Goal: Task Accomplishment & Management: Use online tool/utility

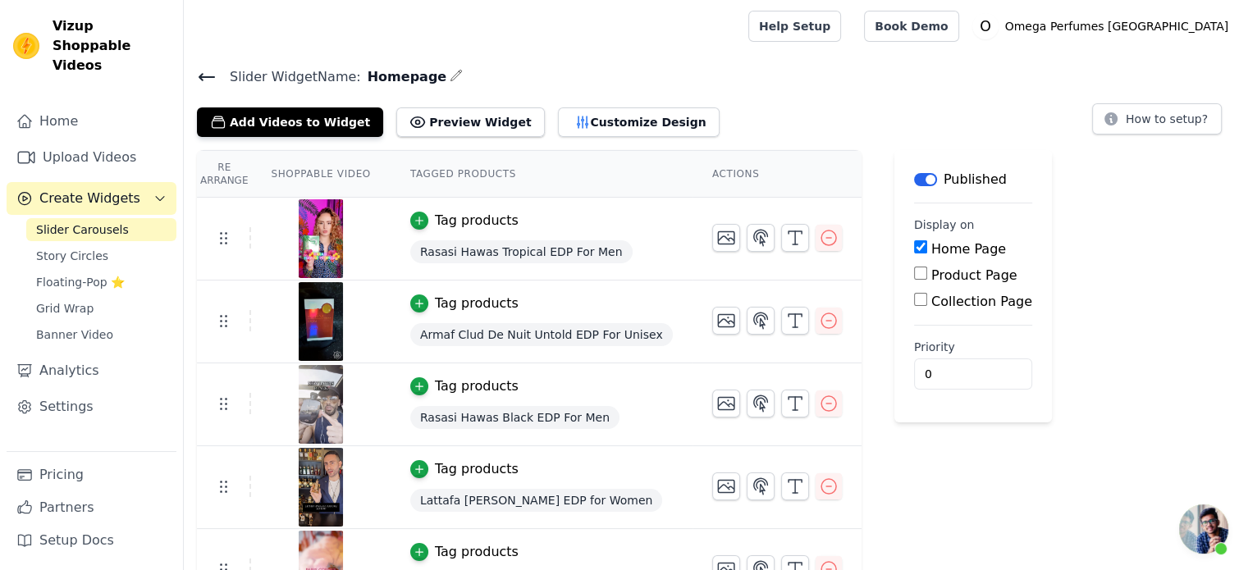
scroll to position [2371, 0]
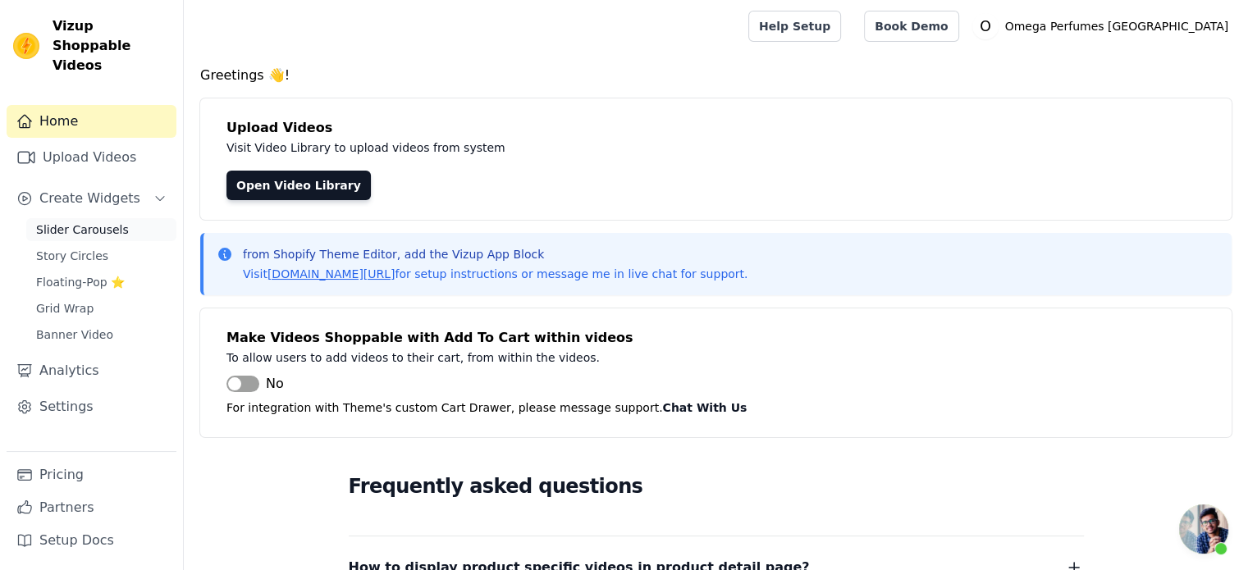
scroll to position [2371, 0]
click at [70, 221] on span "Slider Carousels" at bounding box center [82, 229] width 93 height 16
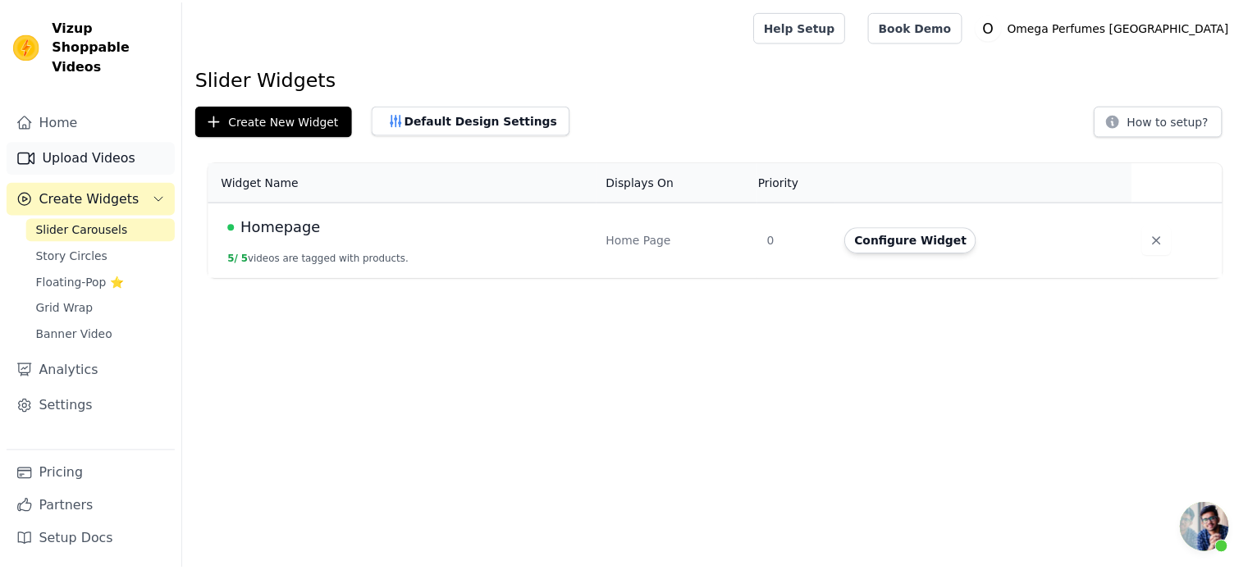
scroll to position [2371, 0]
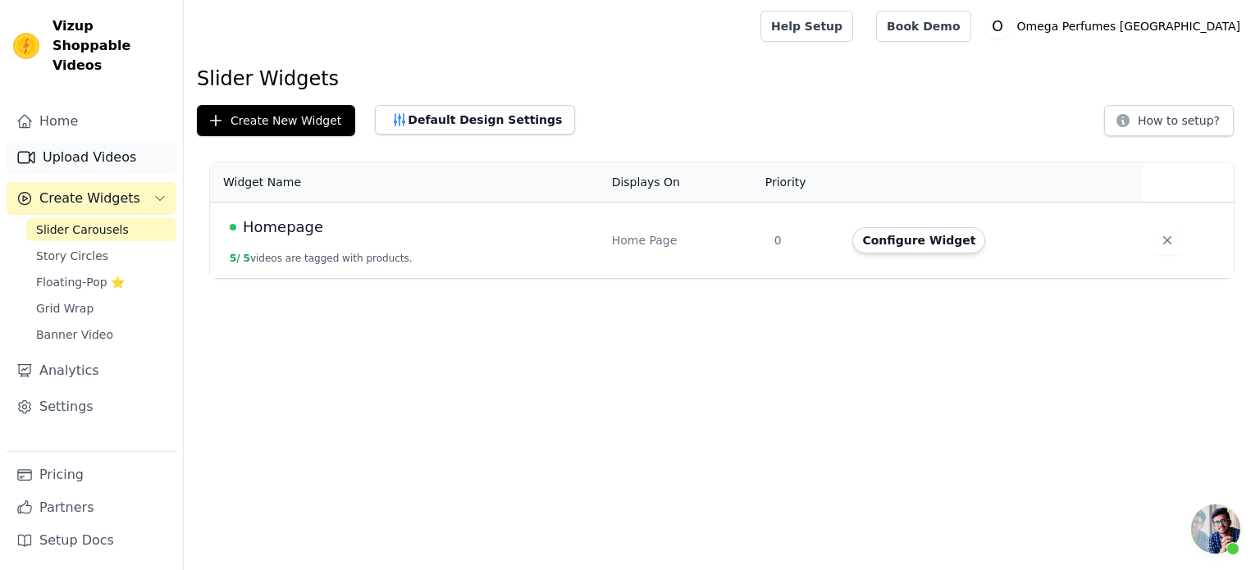
click at [79, 141] on link "Upload Videos" at bounding box center [92, 157] width 170 height 33
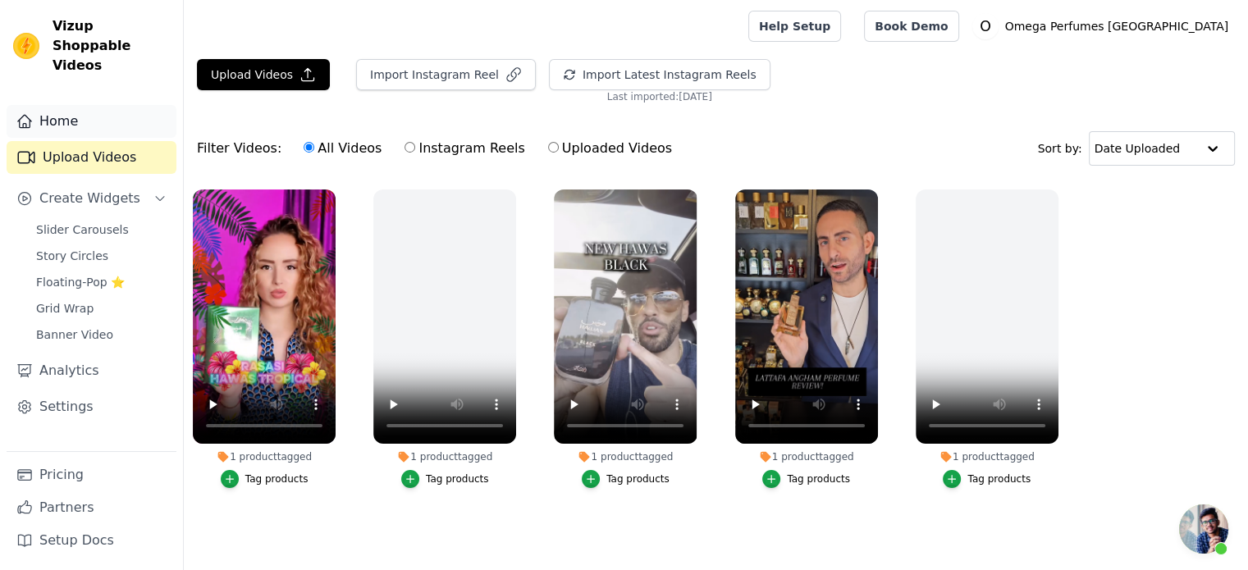
click at [71, 109] on link "Home" at bounding box center [92, 121] width 170 height 33
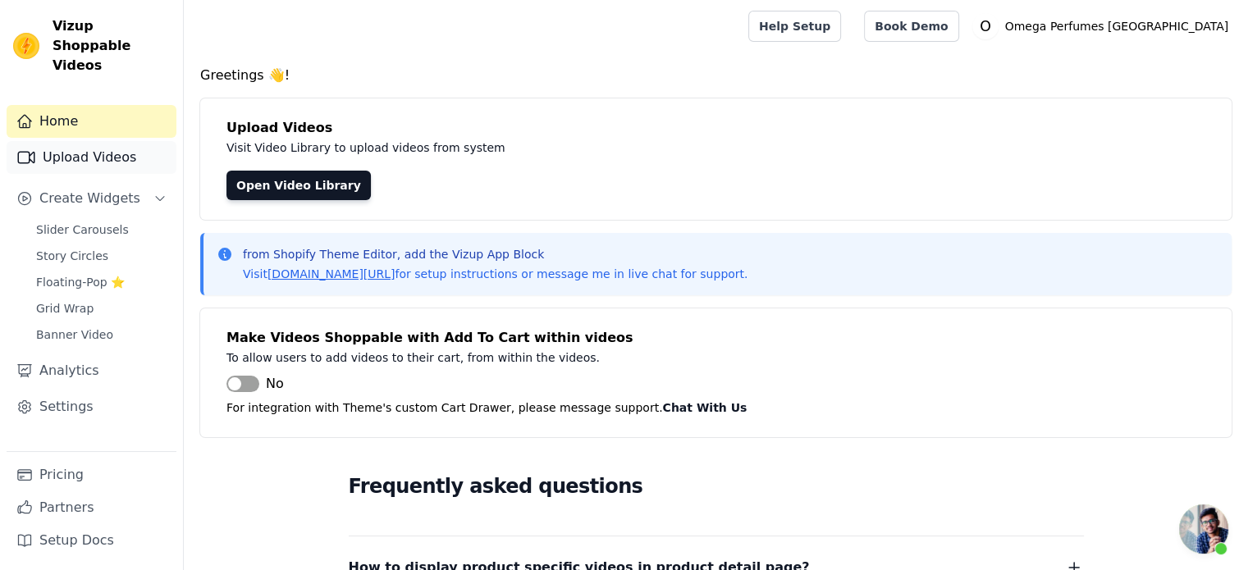
click at [76, 148] on link "Upload Videos" at bounding box center [92, 157] width 170 height 33
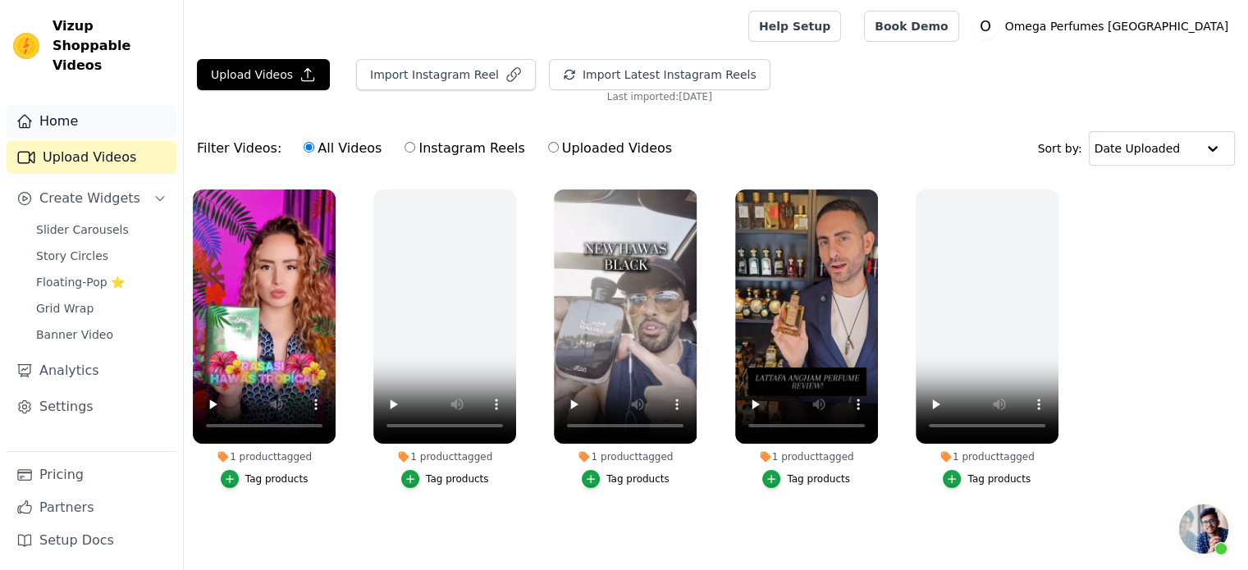
click at [66, 107] on link "Home" at bounding box center [92, 121] width 170 height 33
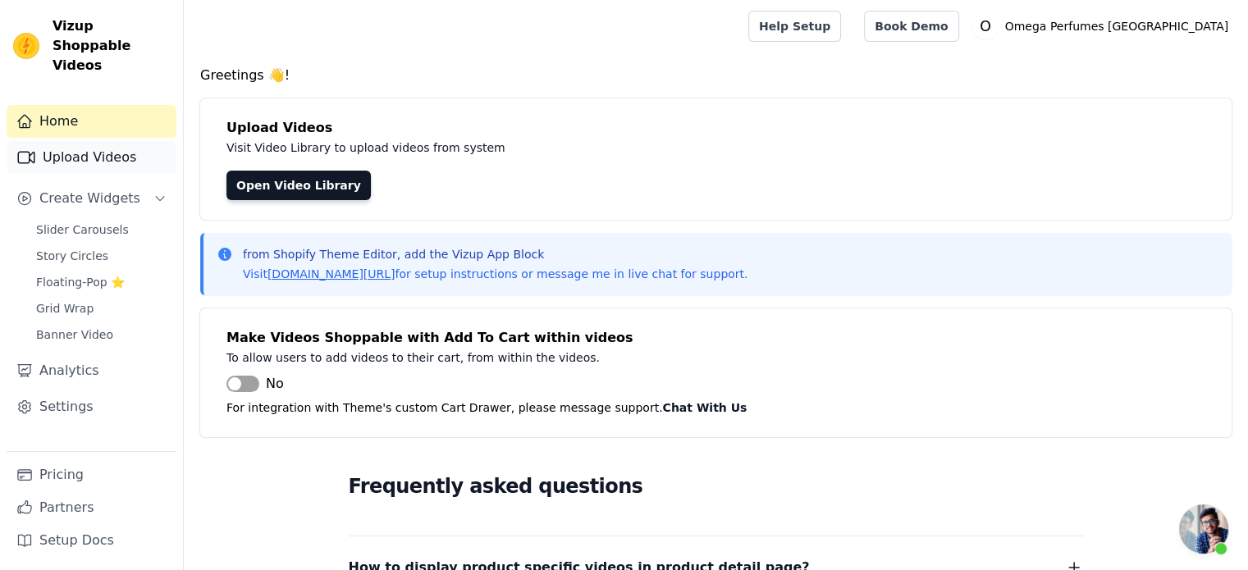
click at [71, 142] on link "Upload Videos" at bounding box center [92, 157] width 170 height 33
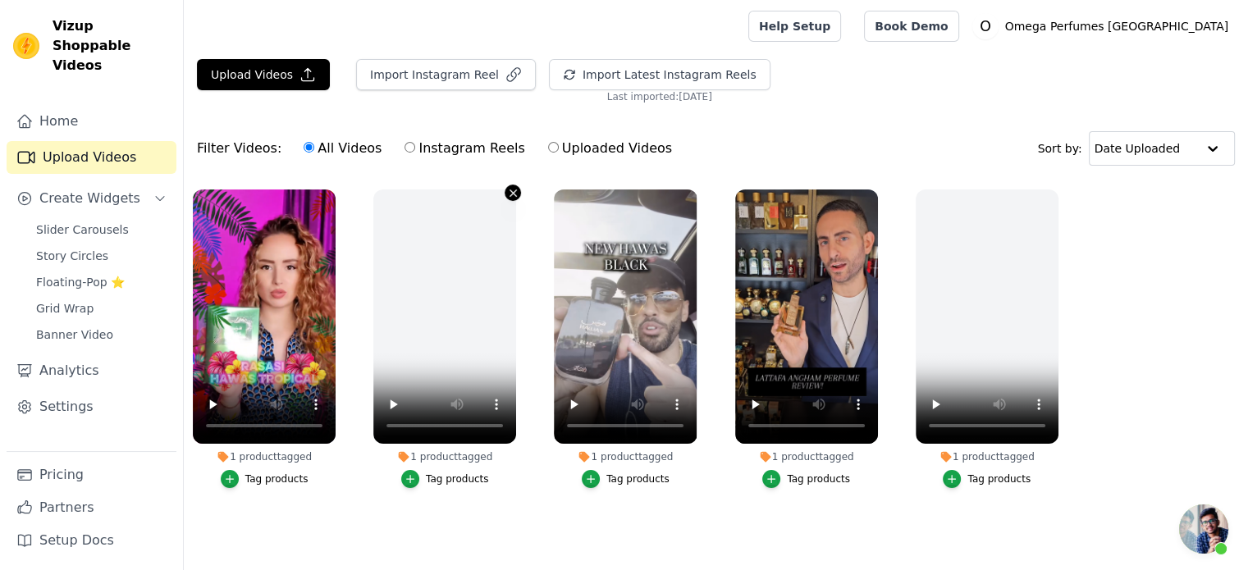
click at [514, 190] on icon "button" at bounding box center [513, 192] width 7 height 7
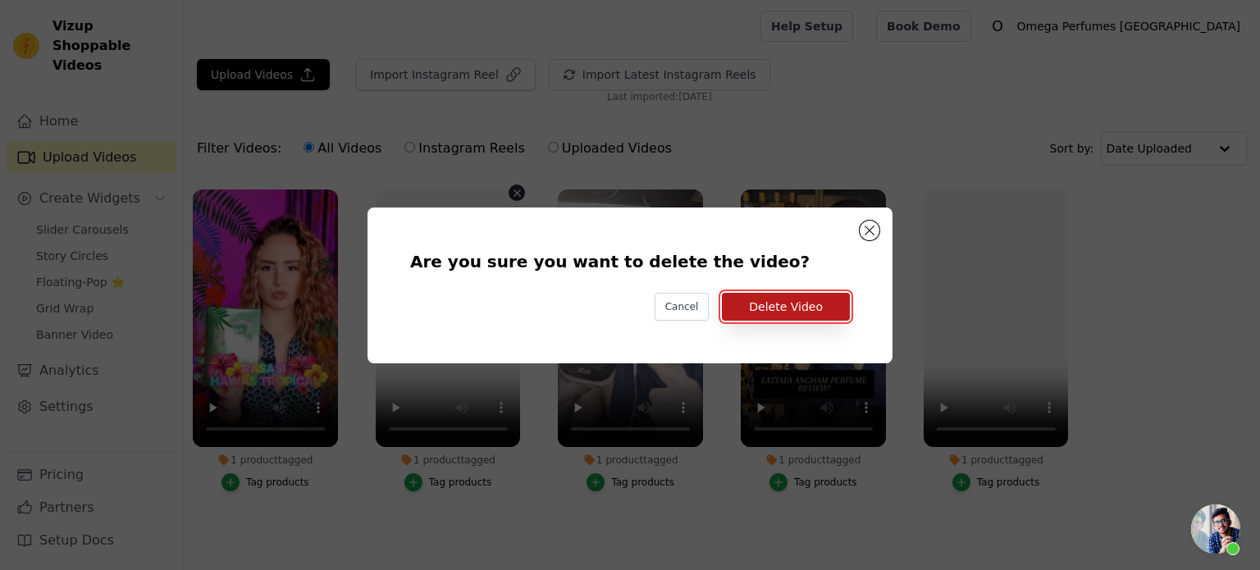
click at [792, 308] on button "Delete Video" at bounding box center [786, 307] width 128 height 28
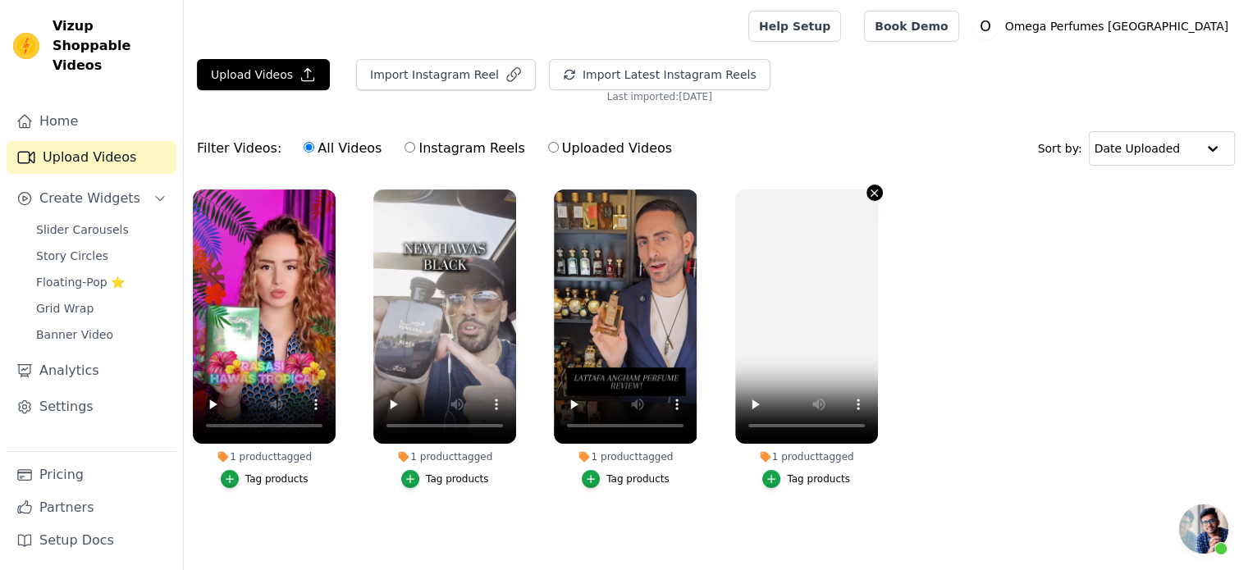
click at [870, 190] on icon "button" at bounding box center [874, 193] width 12 height 12
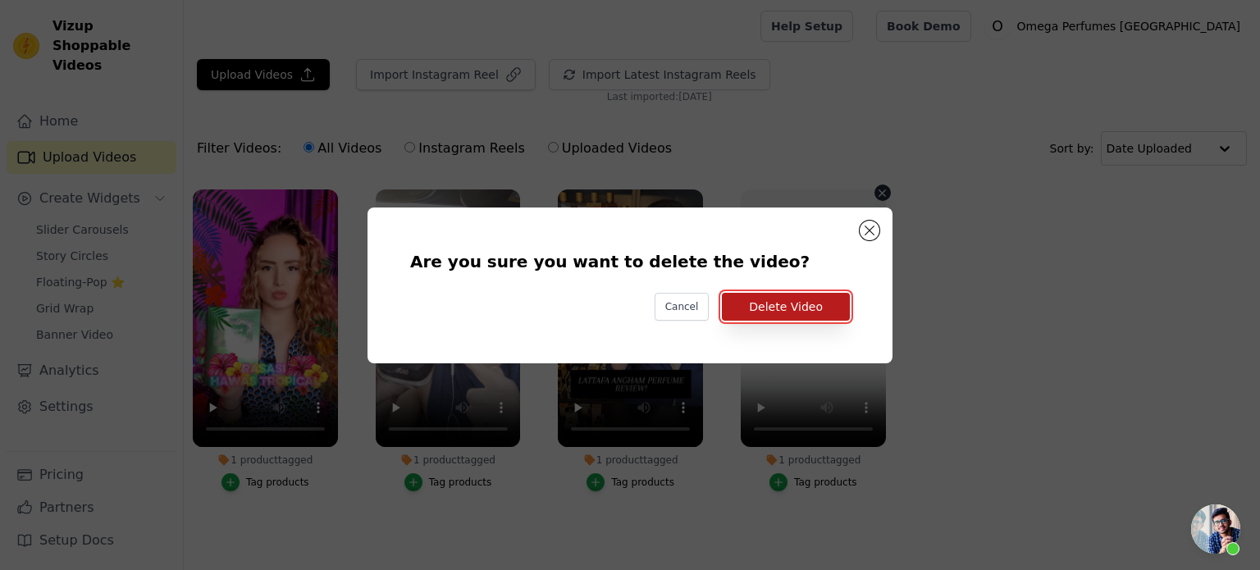
click at [797, 308] on button "Delete Video" at bounding box center [786, 307] width 128 height 28
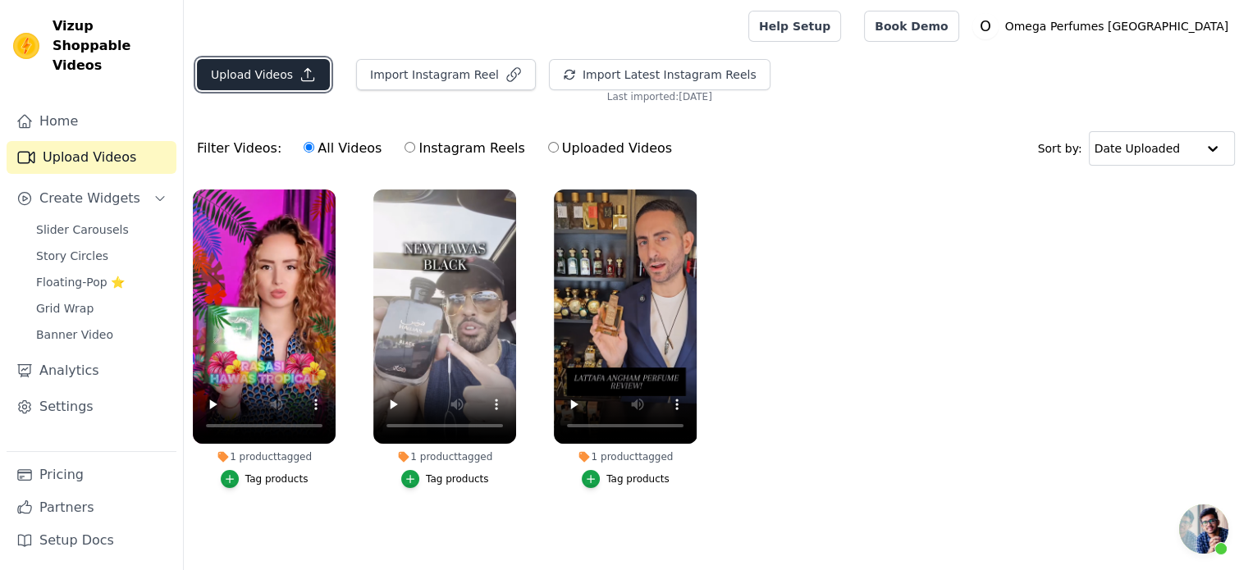
click at [263, 75] on button "Upload Videos" at bounding box center [263, 74] width 133 height 31
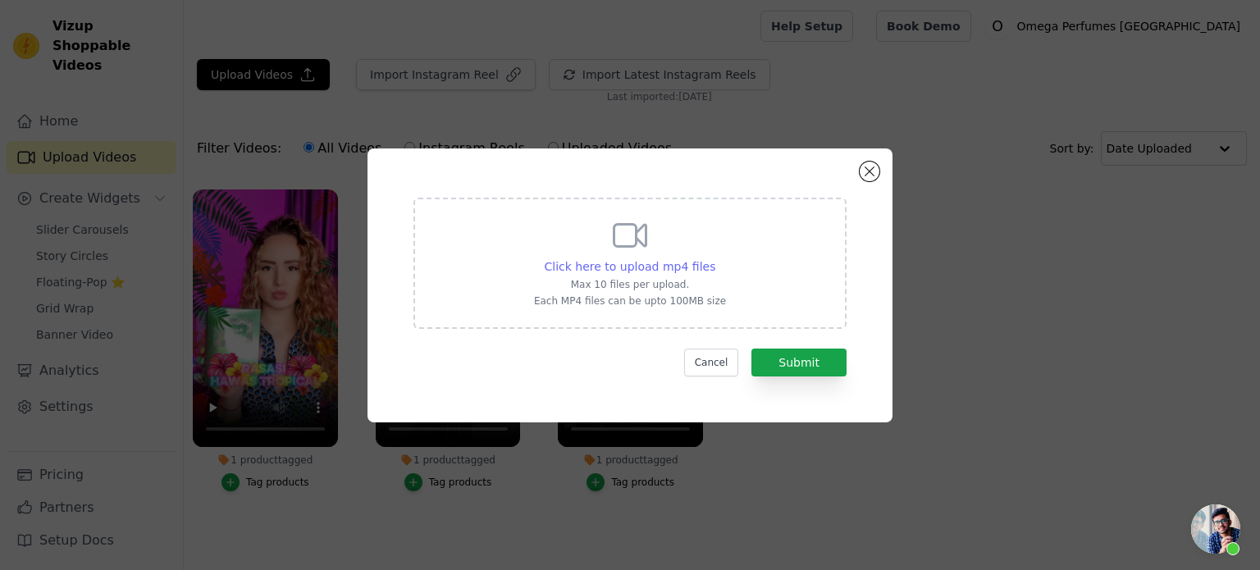
click at [617, 266] on span "Click here to upload mp4 files" at bounding box center [630, 266] width 171 height 13
click at [715, 258] on input "Click here to upload mp4 files Max 10 files per upload. Each MP4 files can be u…" at bounding box center [715, 258] width 1 height 1
type input "C:\fakepath\MB2.mp4"
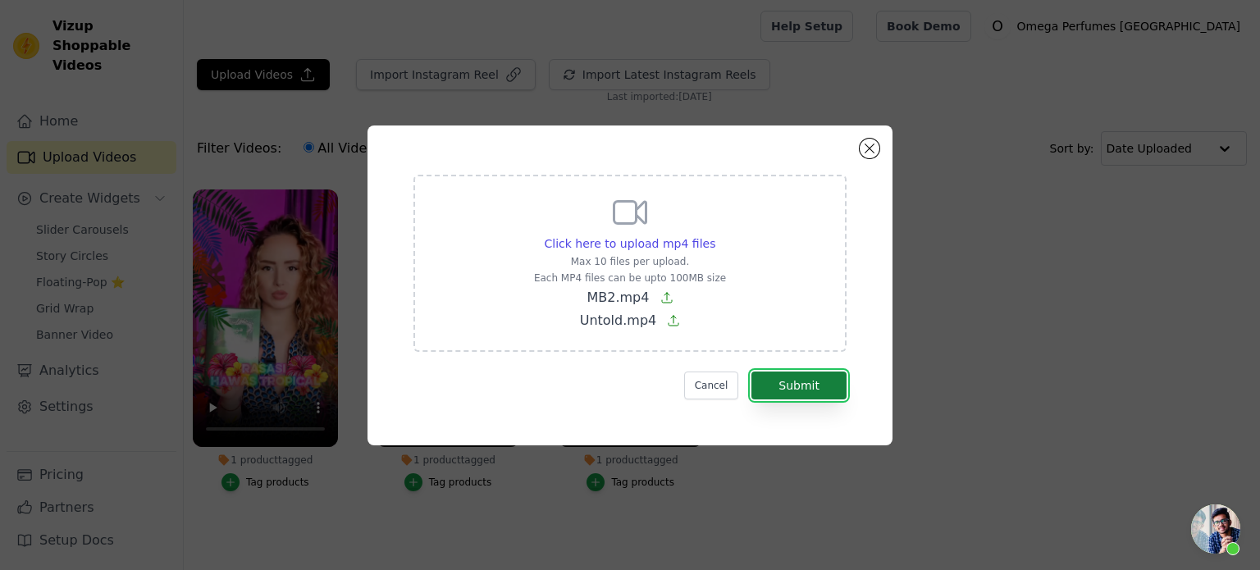
click at [794, 388] on button "Submit" at bounding box center [798, 386] width 95 height 28
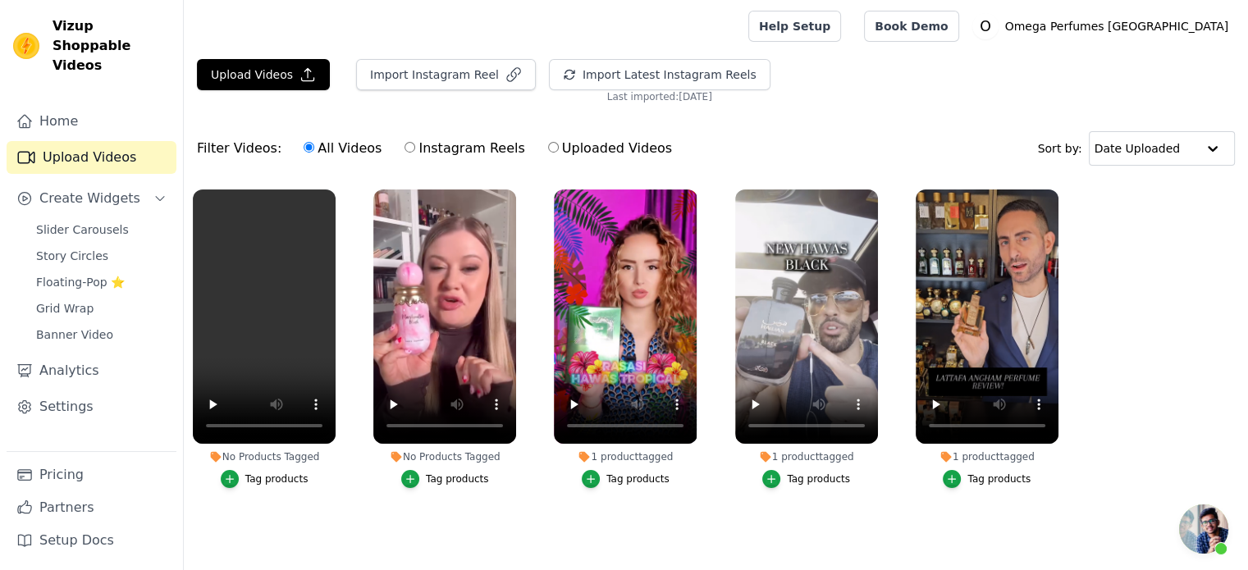
scroll to position [2371, 0]
click at [412, 477] on icon "button" at bounding box center [409, 478] width 11 height 11
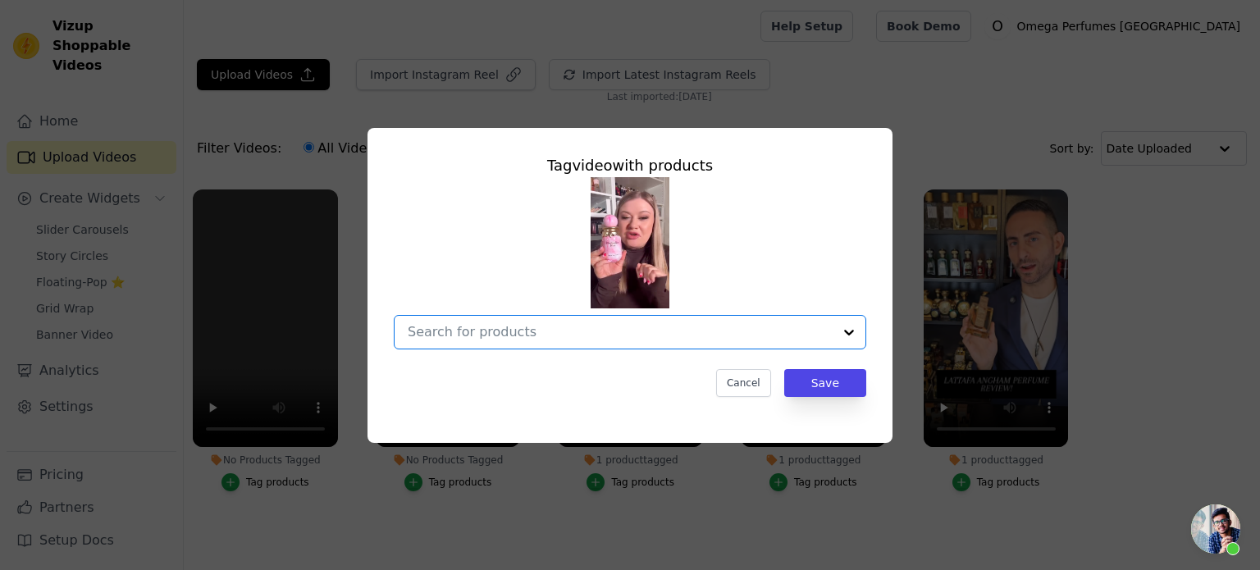
click at [469, 340] on input "No Products Tagged Tag video with products Option undefined, selected. Select i…" at bounding box center [620, 332] width 425 height 16
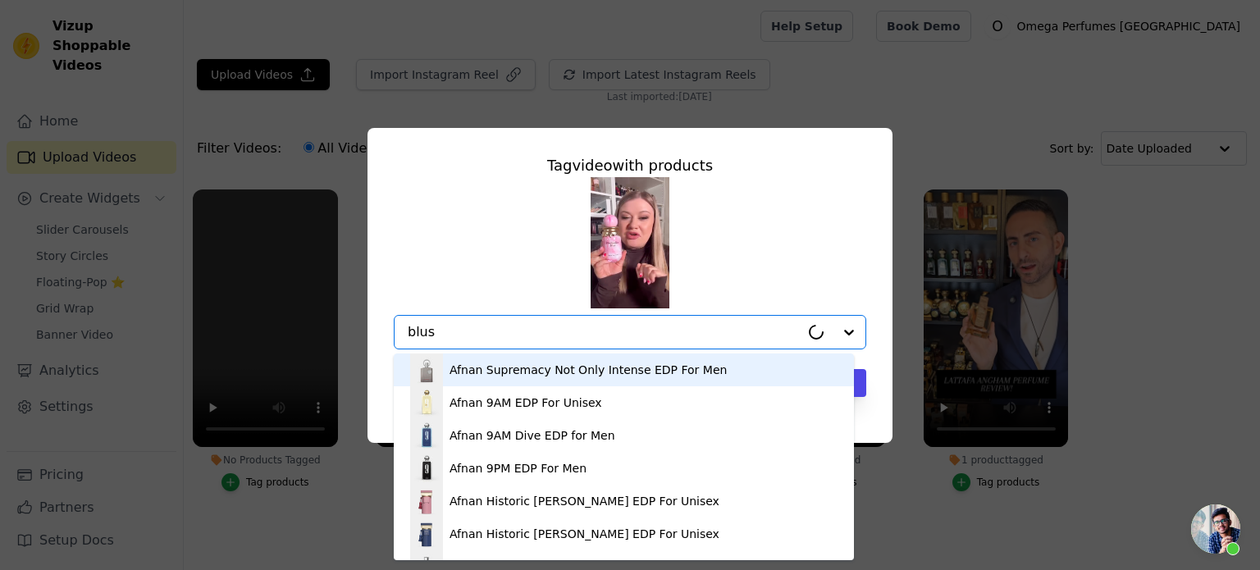
type input "blush"
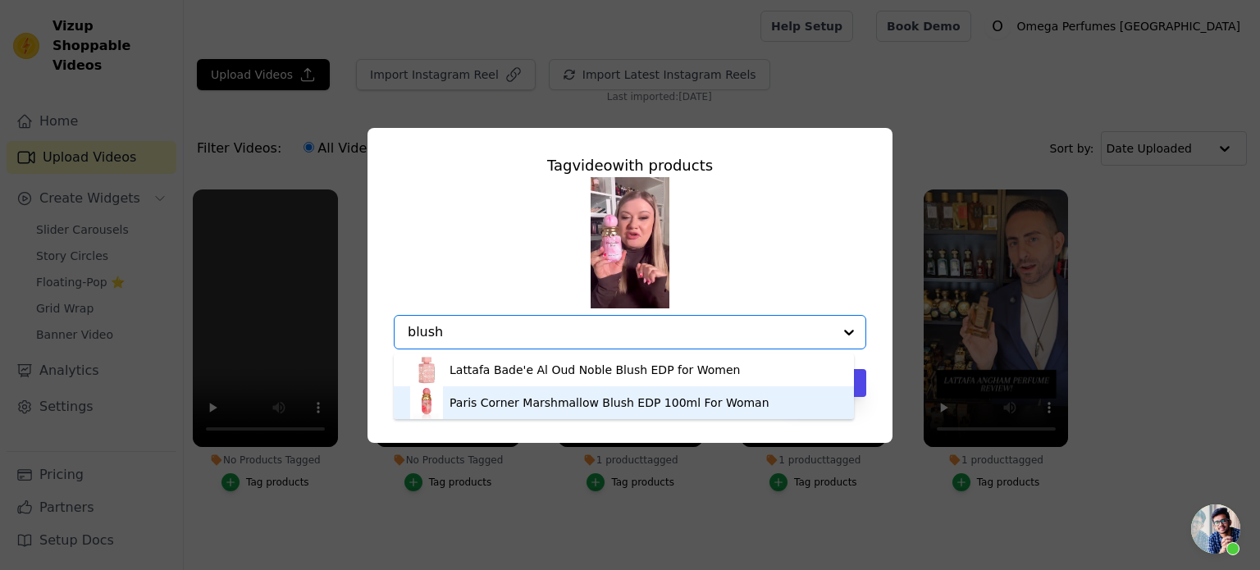
click at [509, 404] on div "Paris Corner Marshmallow Blush EDP 100ml For Woman" at bounding box center [610, 403] width 320 height 16
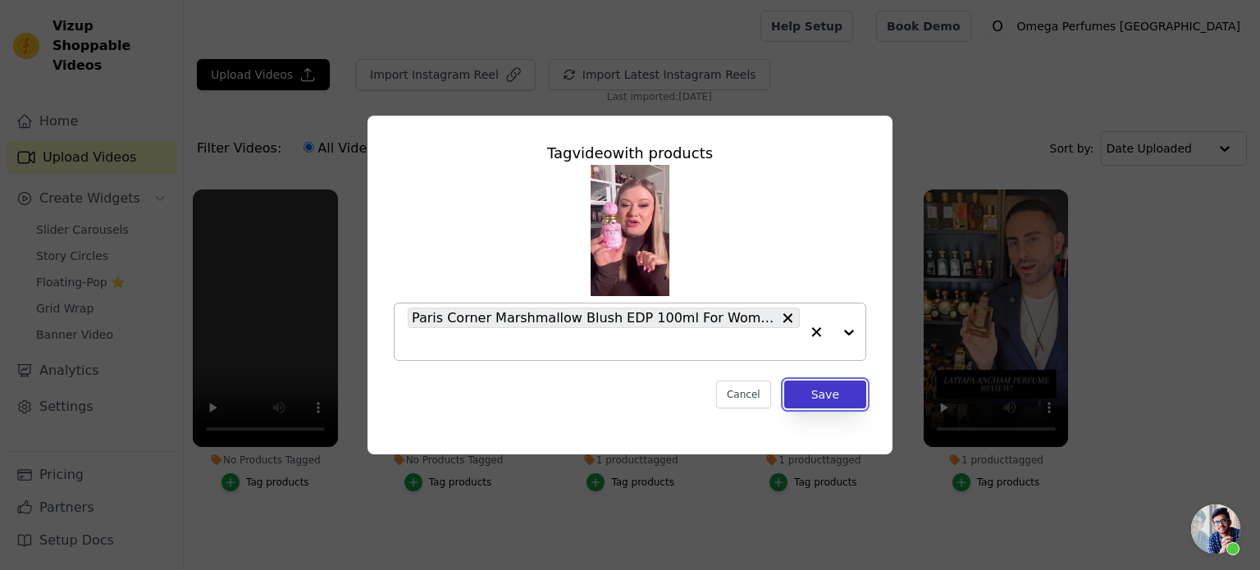
click at [838, 388] on button "Save" at bounding box center [825, 395] width 82 height 28
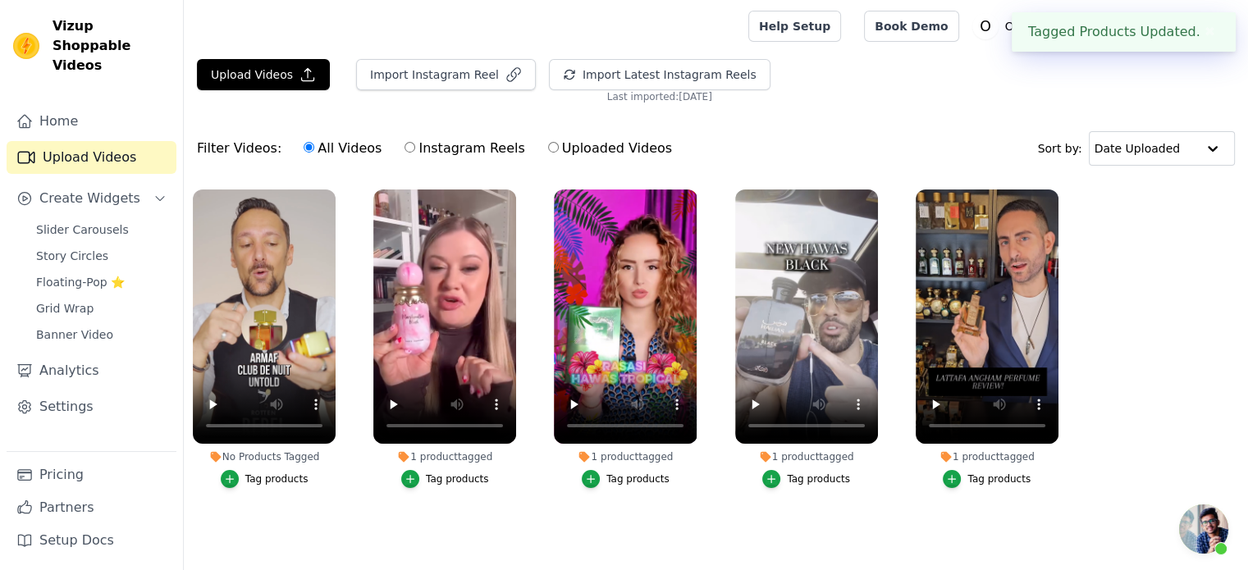
click at [276, 477] on div "Tag products" at bounding box center [276, 479] width 63 height 13
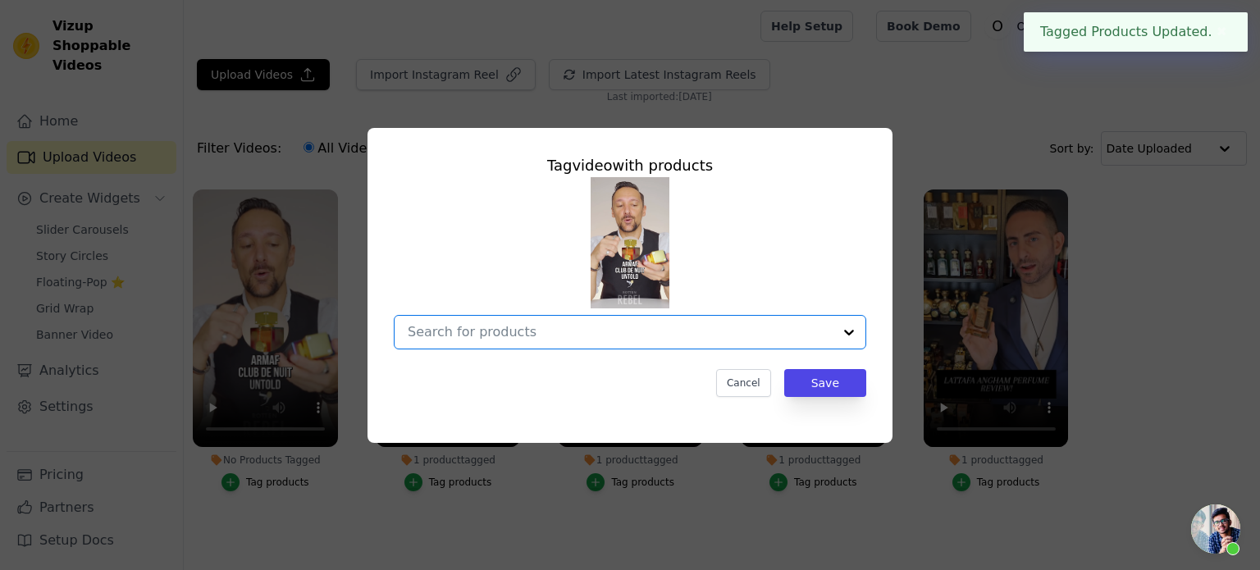
click at [493, 326] on input "No Products Tagged Tag video with products Option undefined, selected. Select i…" at bounding box center [620, 332] width 425 height 16
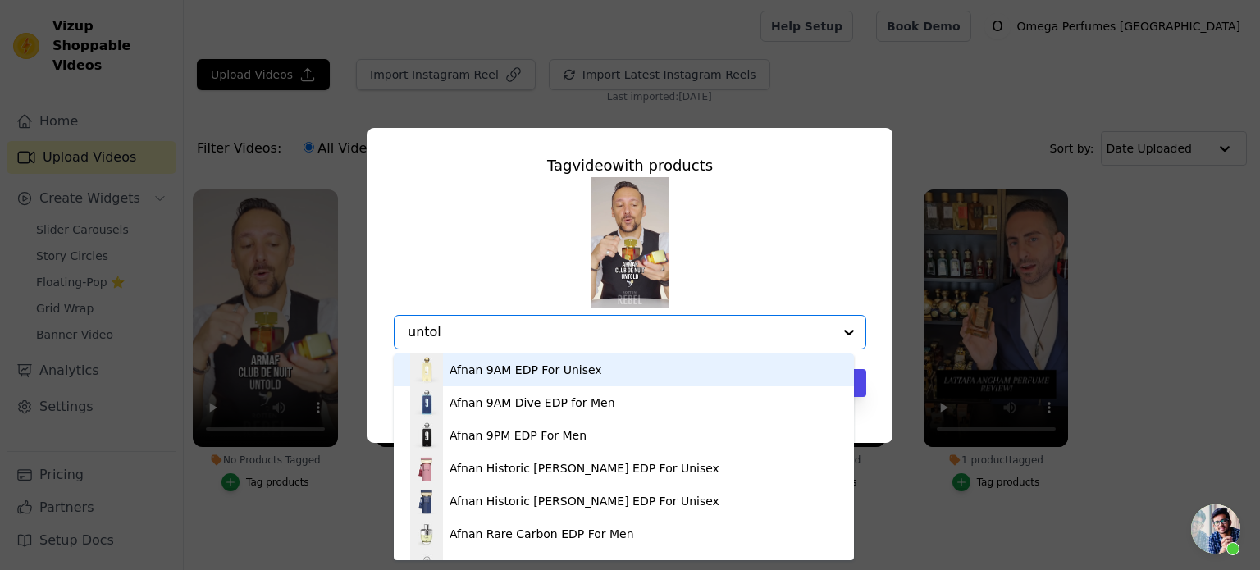
type input "untold"
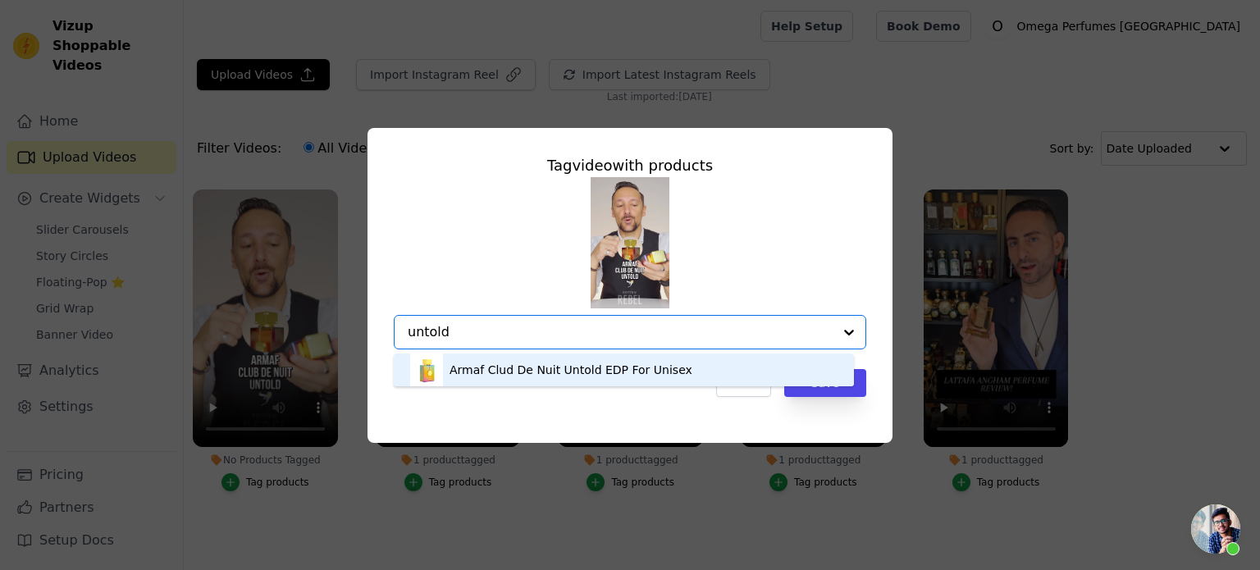
click at [539, 373] on div "Armaf Clud De Nuit Untold EDP For Unisex" at bounding box center [571, 370] width 243 height 16
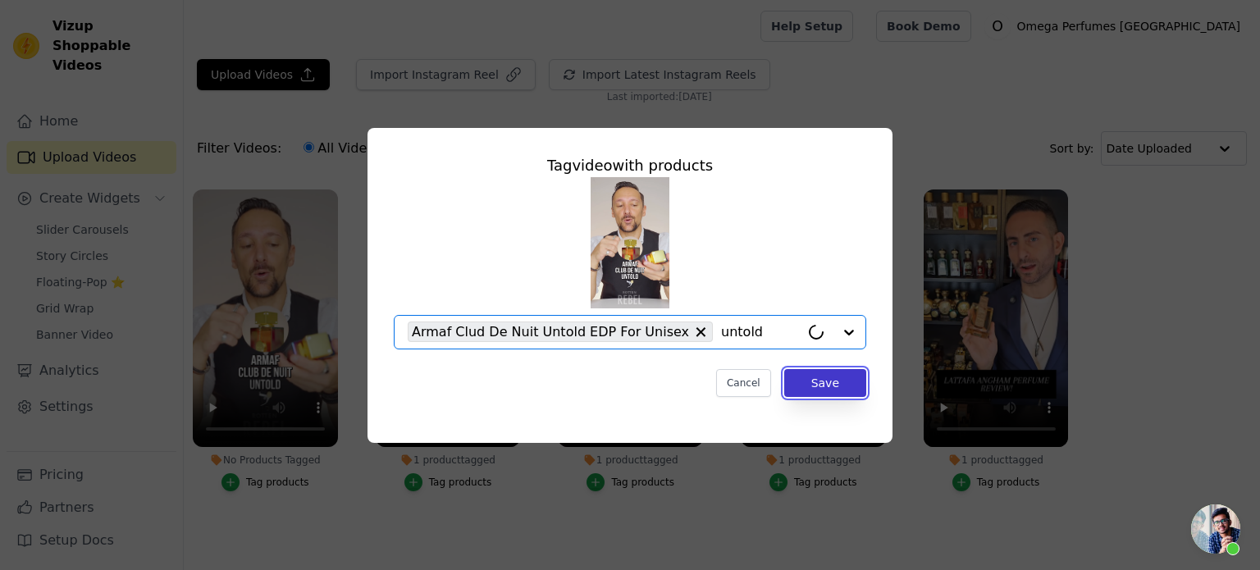
click at [834, 387] on button "Save" at bounding box center [825, 383] width 82 height 28
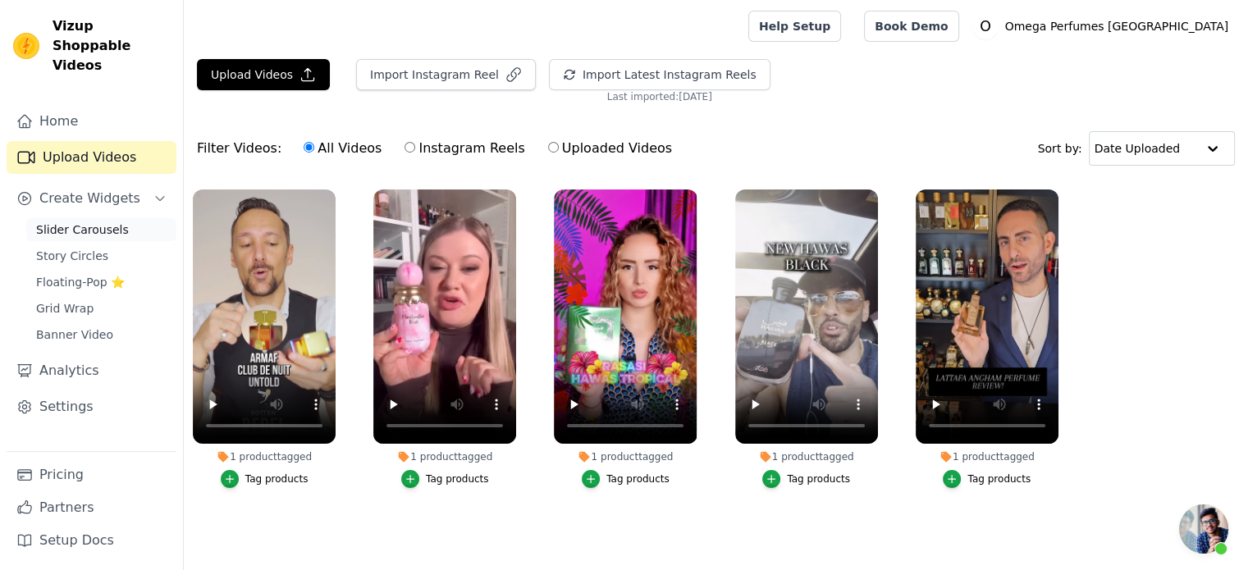
click at [80, 221] on span "Slider Carousels" at bounding box center [82, 229] width 93 height 16
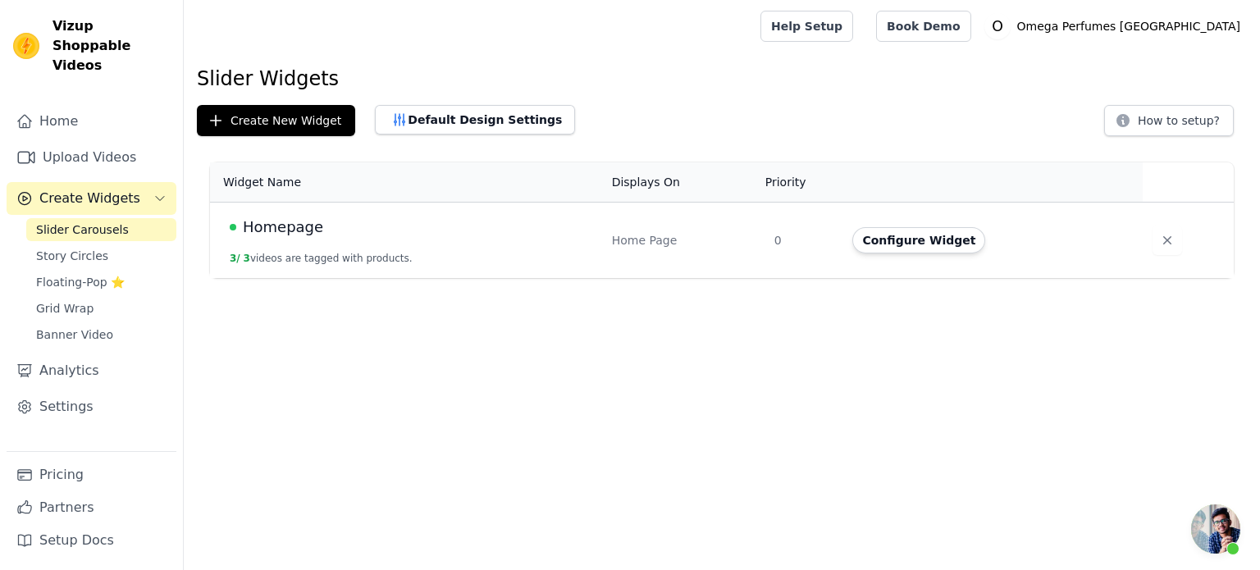
click at [303, 222] on span "Homepage" at bounding box center [283, 227] width 80 height 23
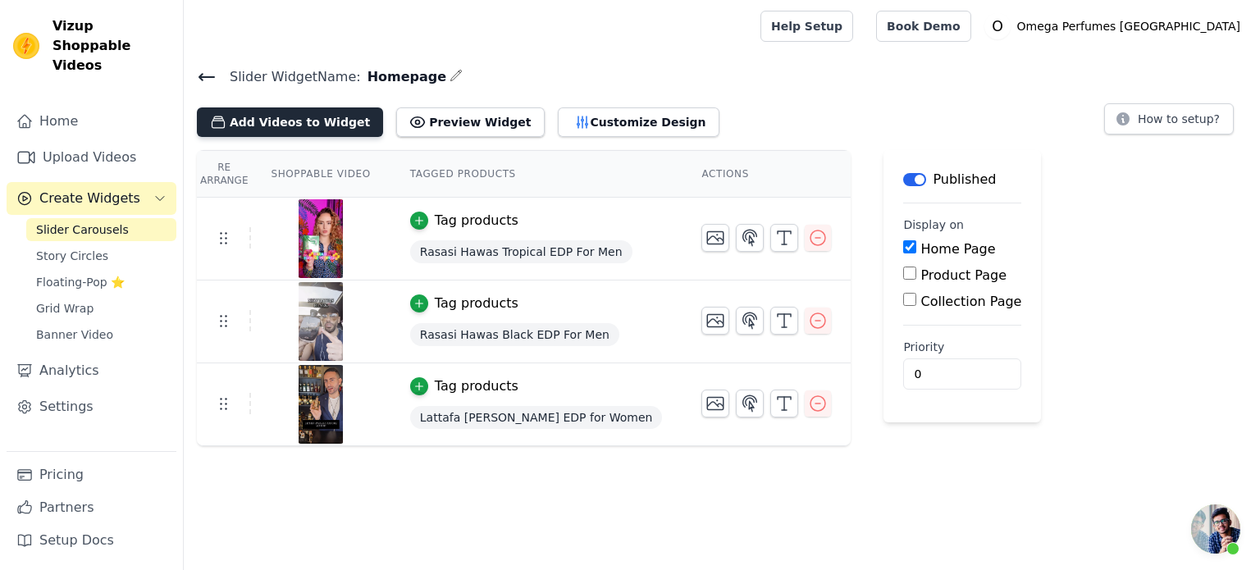
click at [272, 121] on button "Add Videos to Widget" at bounding box center [290, 122] width 186 height 30
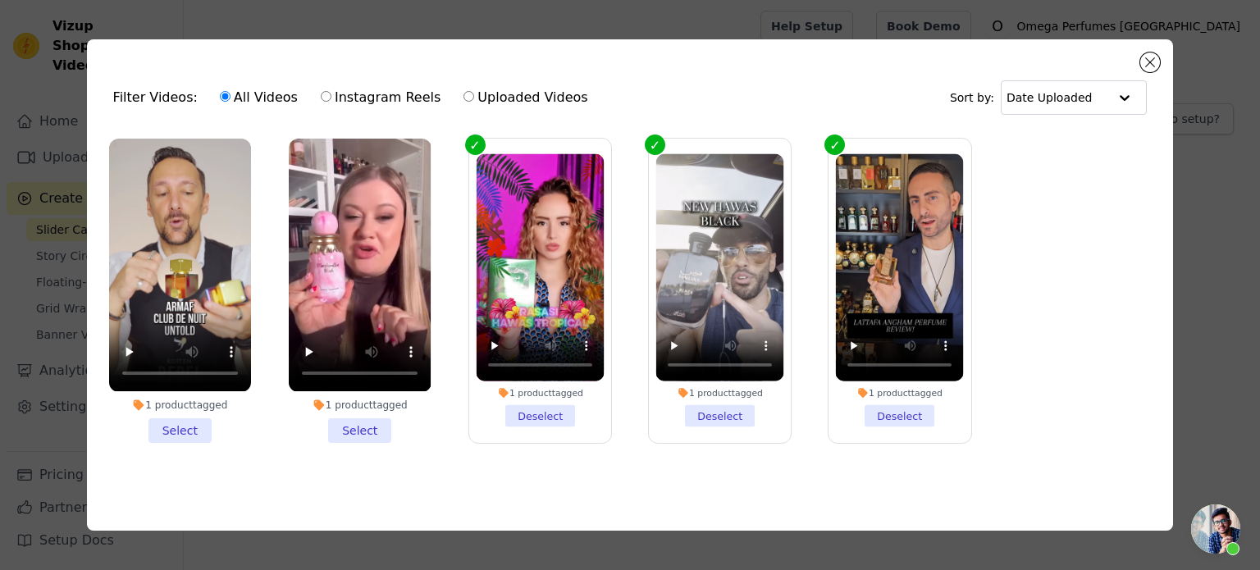
click at [177, 427] on li "1 product tagged Select" at bounding box center [180, 291] width 142 height 304
click at [0, 0] on input "1 product tagged Select" at bounding box center [0, 0] width 0 height 0
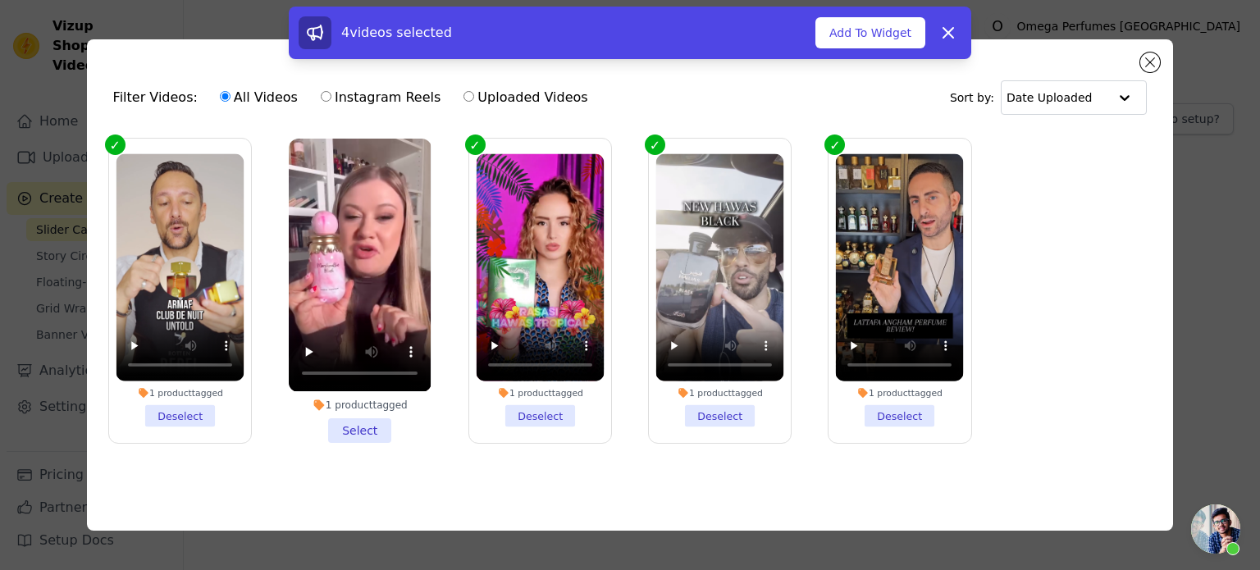
click at [363, 427] on li "1 product tagged Select" at bounding box center [360, 291] width 142 height 304
click at [0, 0] on input "1 product tagged Select" at bounding box center [0, 0] width 0 height 0
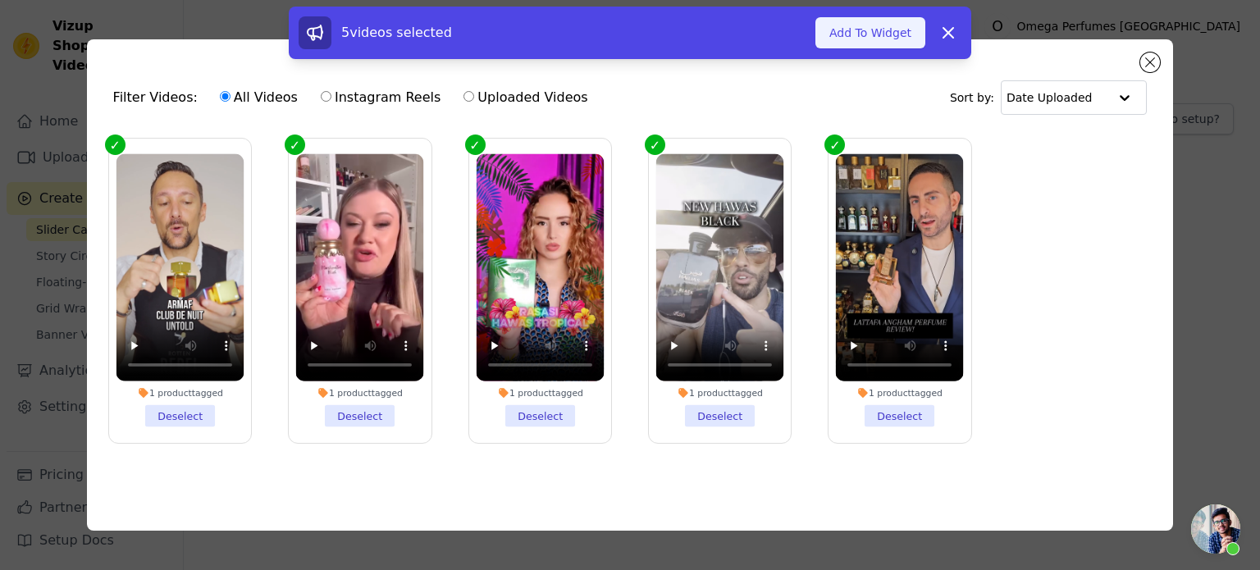
click at [853, 37] on button "Add To Widget" at bounding box center [870, 32] width 110 height 31
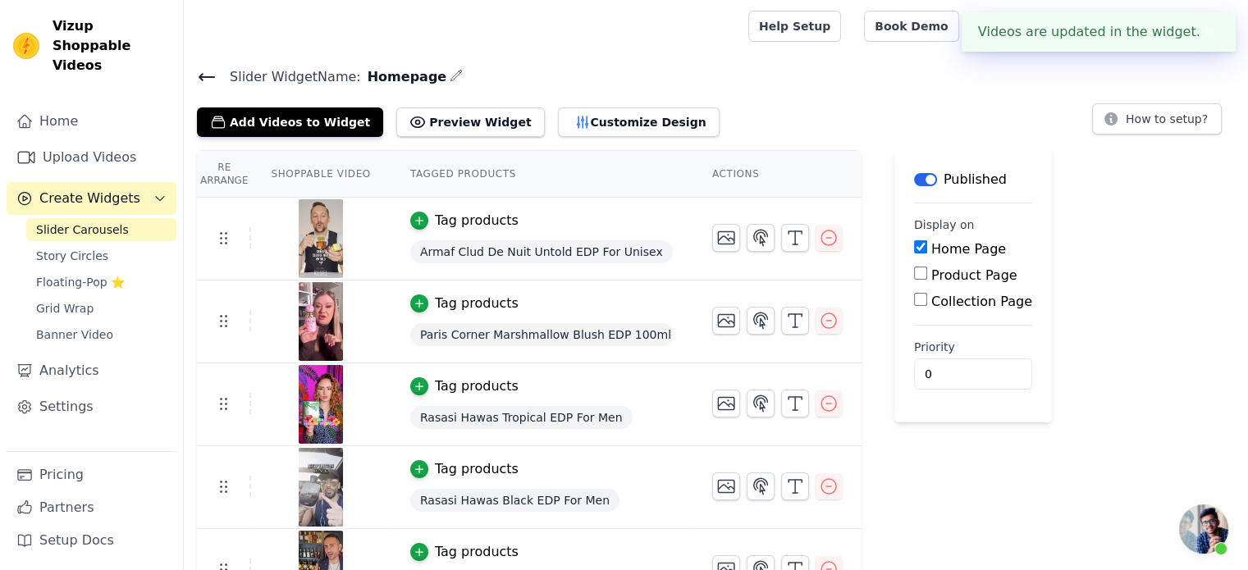
scroll to position [39, 0]
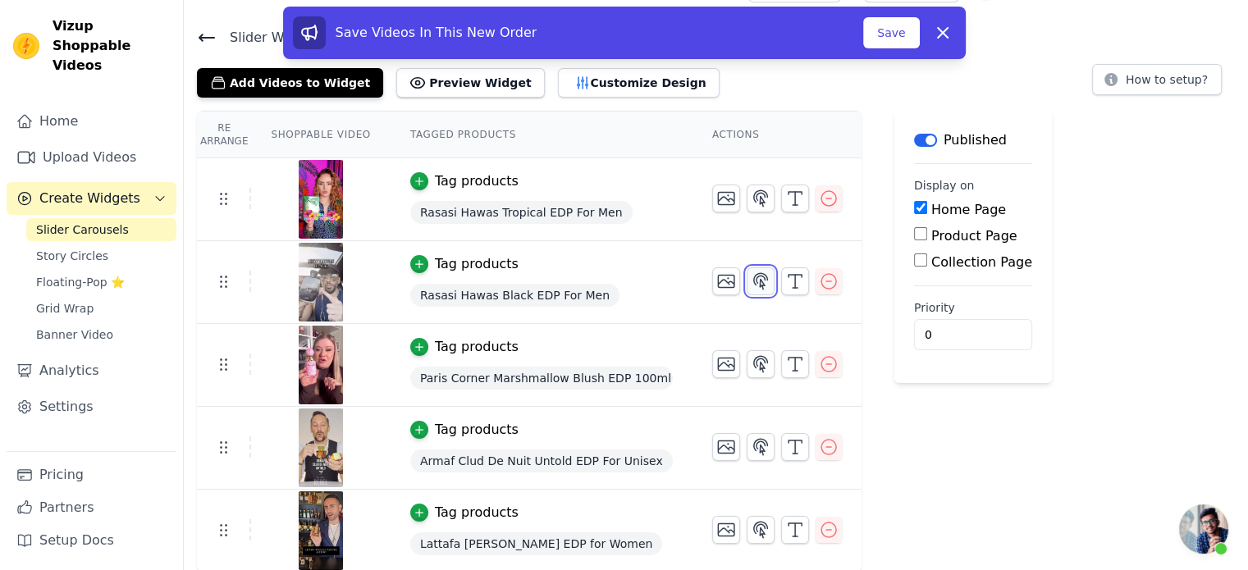
click at [754, 283] on icon "button" at bounding box center [761, 281] width 14 height 16
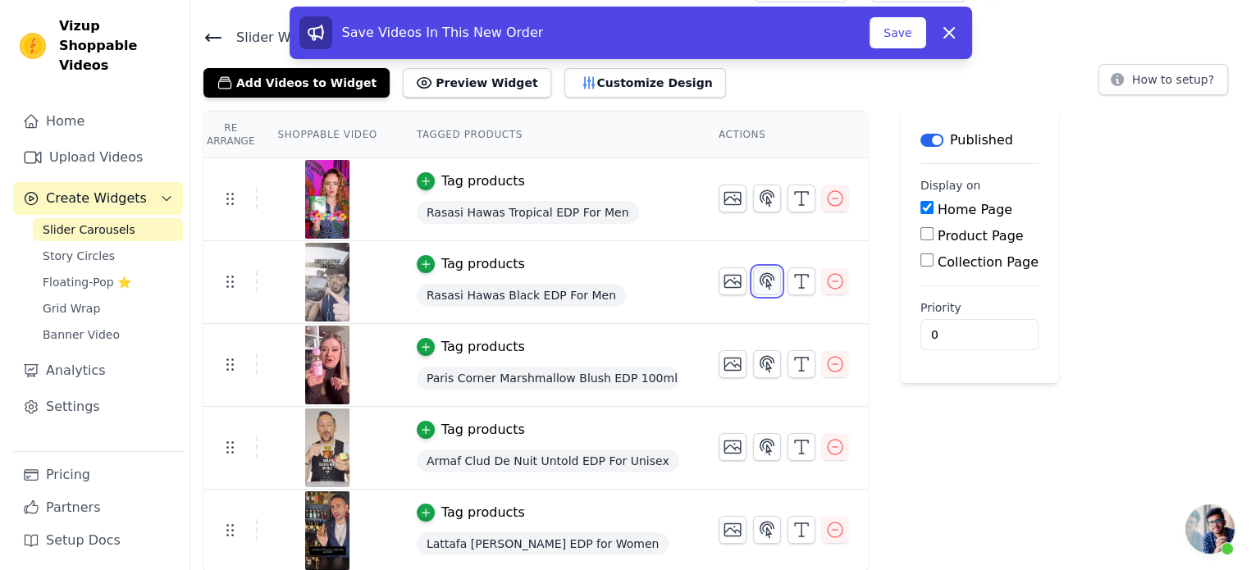
scroll to position [0, 0]
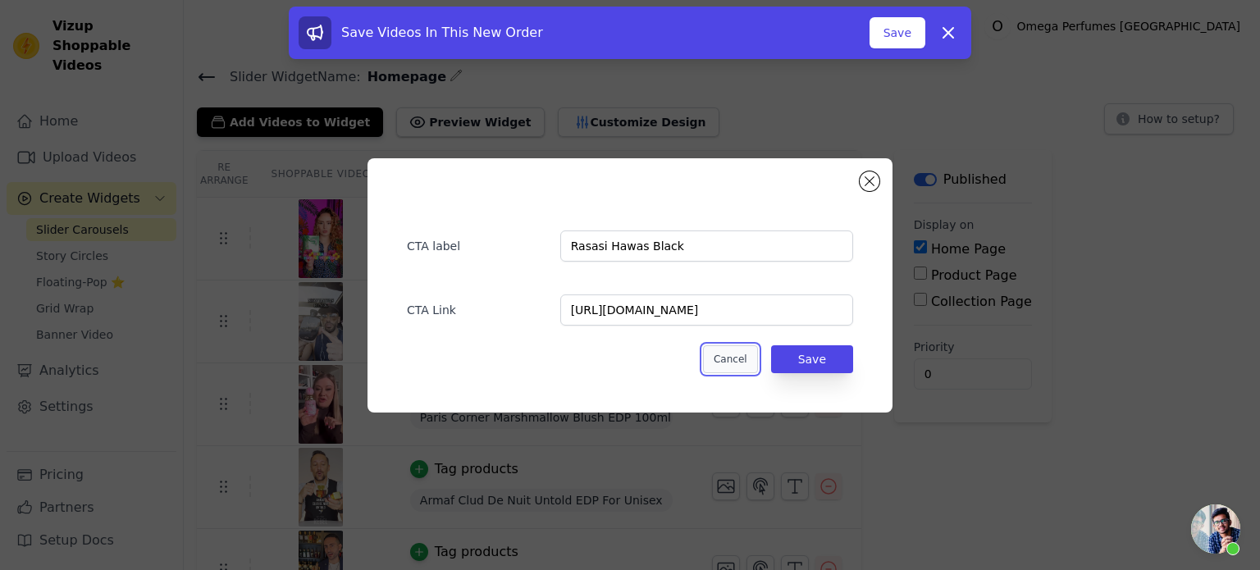
click at [729, 357] on button "Cancel" at bounding box center [730, 359] width 55 height 28
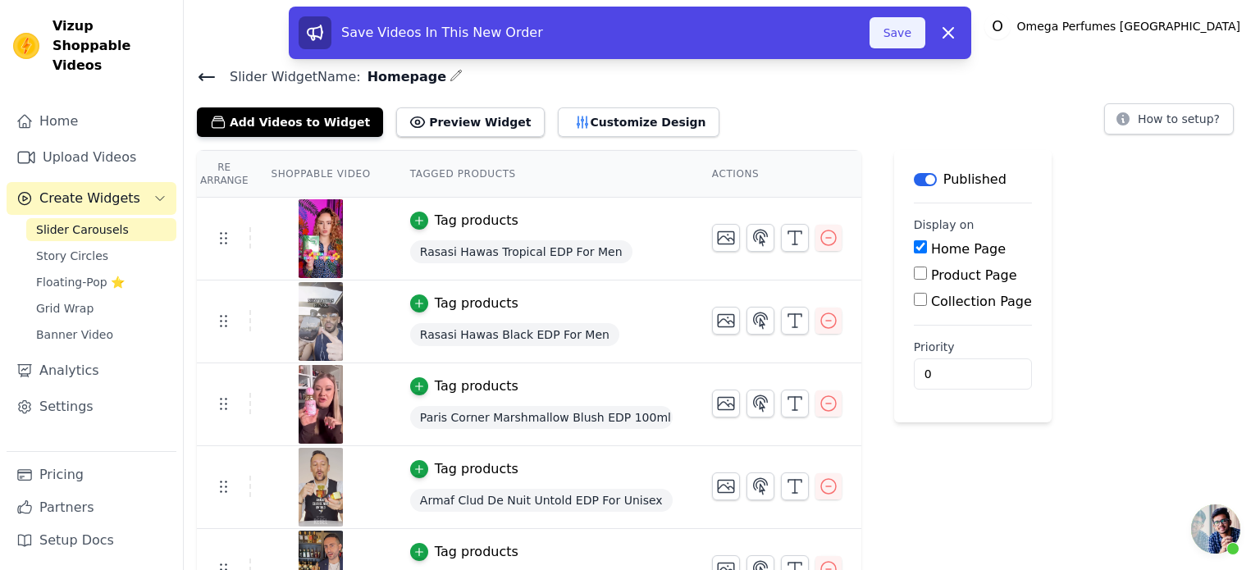
click at [893, 25] on button "Save" at bounding box center [898, 32] width 56 height 31
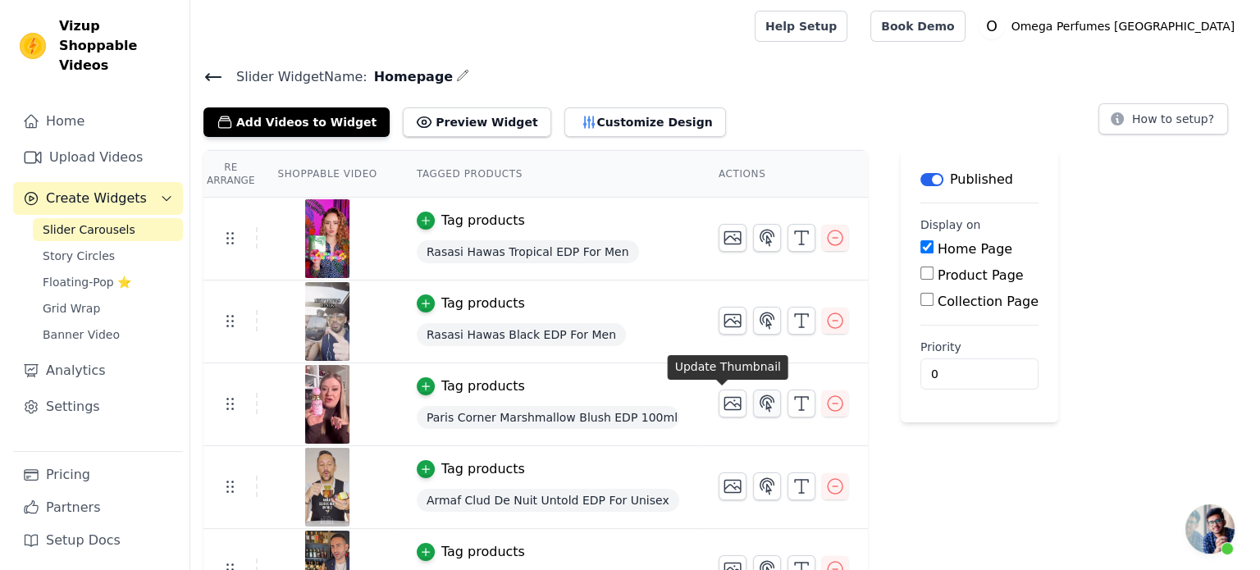
scroll to position [2371, 0]
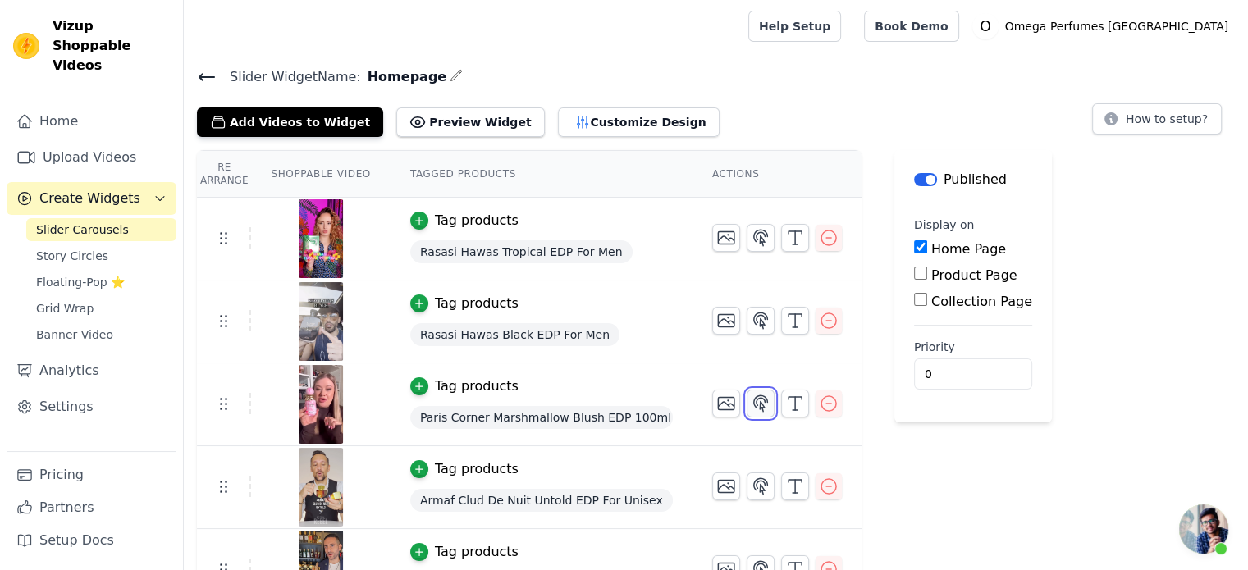
click at [751, 404] on icon "button" at bounding box center [761, 404] width 20 height 20
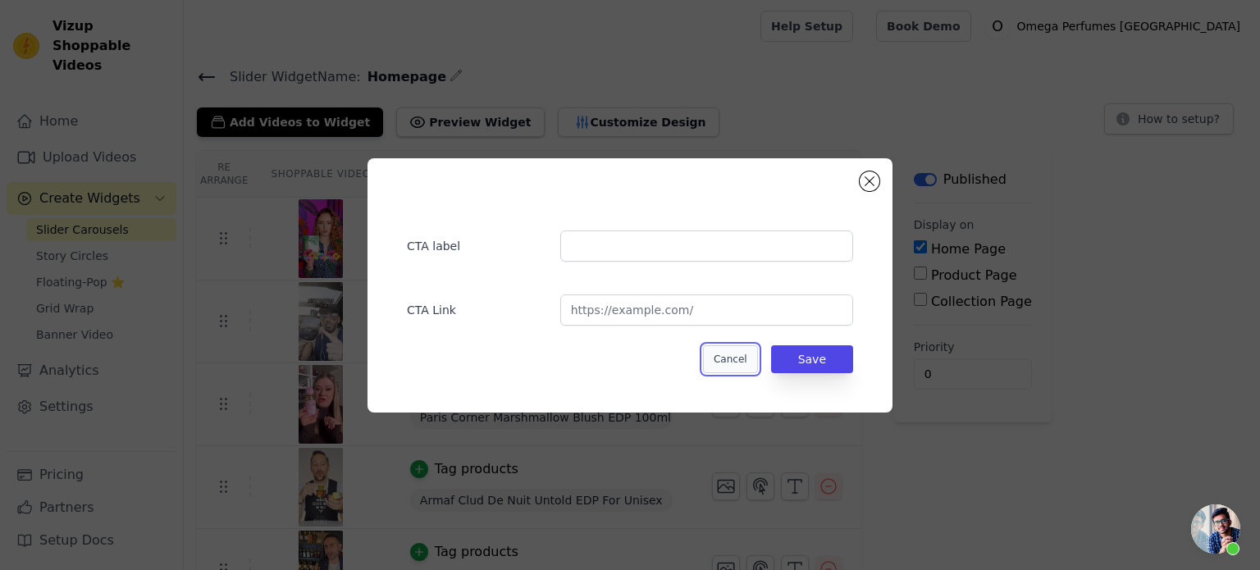
click at [733, 359] on button "Cancel" at bounding box center [730, 359] width 55 height 28
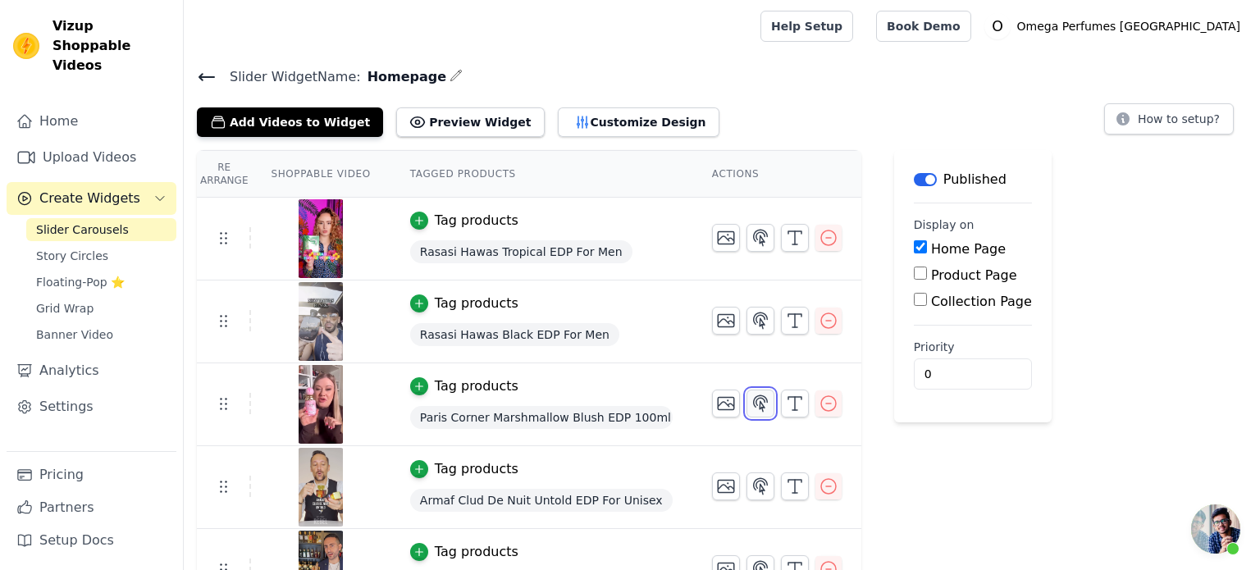
click at [752, 402] on icon "button" at bounding box center [761, 404] width 20 height 20
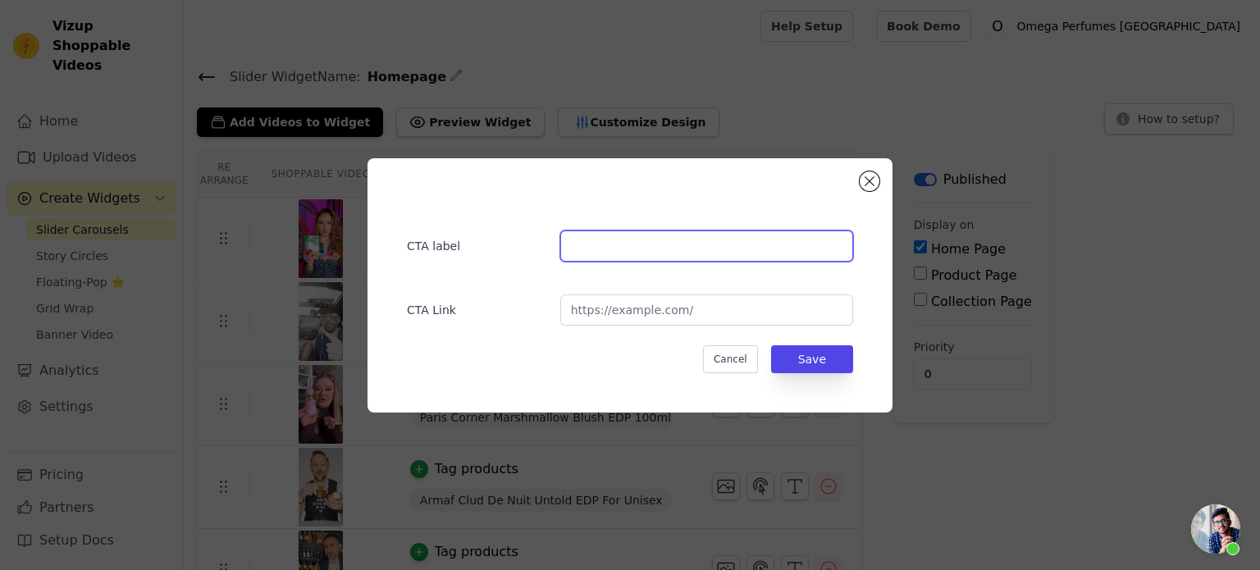
paste input "Paris Corner Marshmallow Blush"
click at [682, 240] on input "Paris Corner Marshmallow Blush" at bounding box center [706, 246] width 293 height 31
type input "Paris Corner Marshmallow Blush"
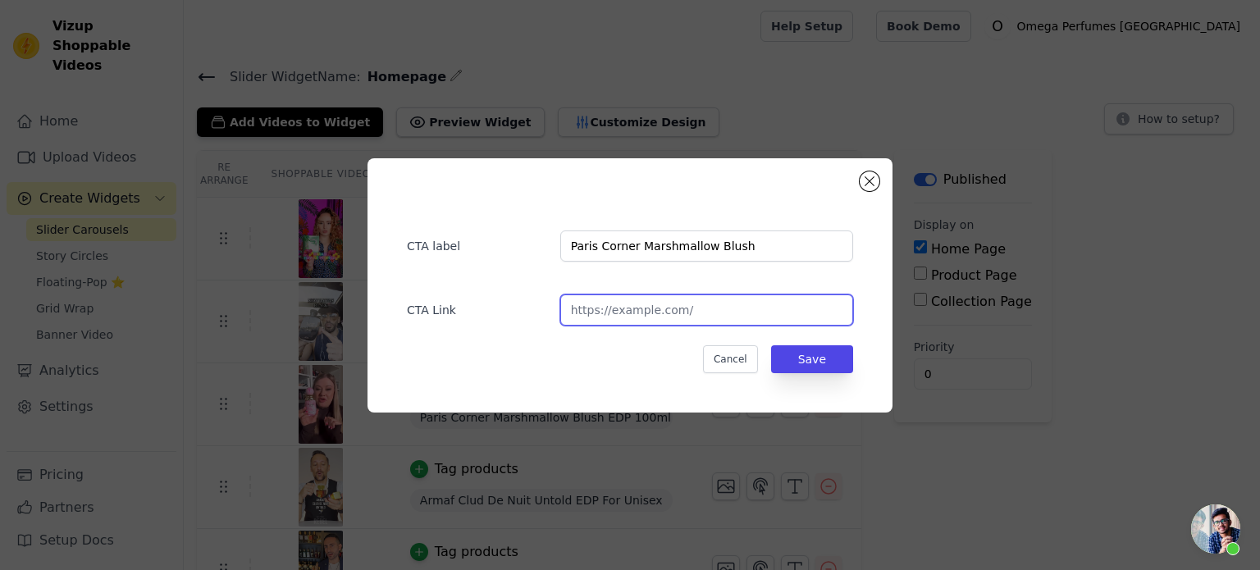
paste input "[URL][DOMAIN_NAME]"
type input "[URL][DOMAIN_NAME]"
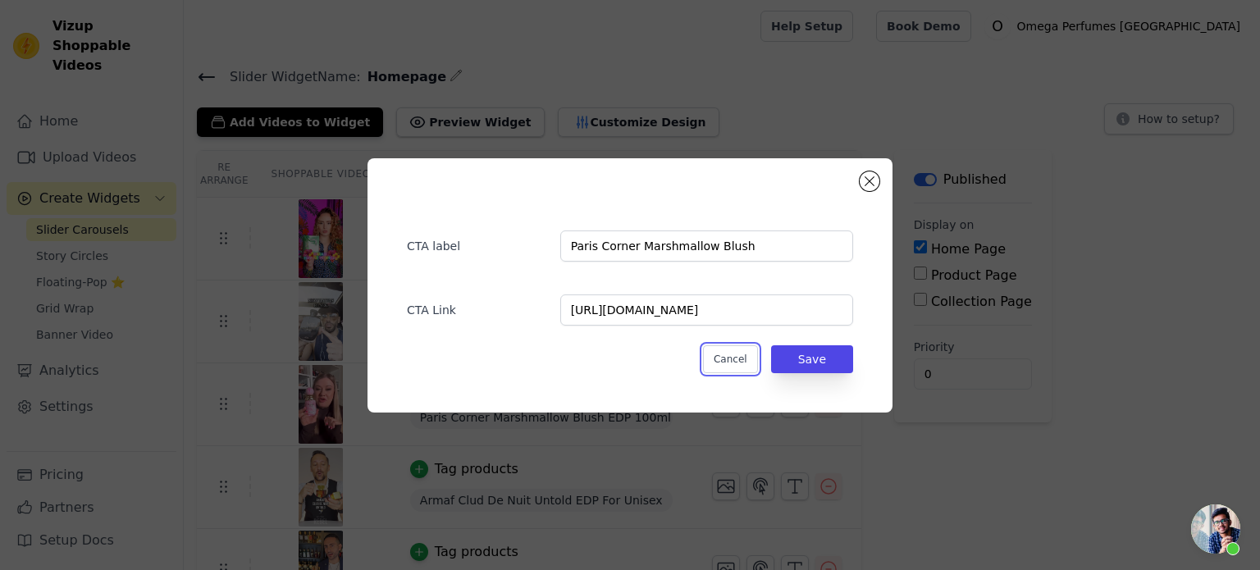
scroll to position [0, 0]
click at [771, 345] on button "Save" at bounding box center [812, 359] width 82 height 28
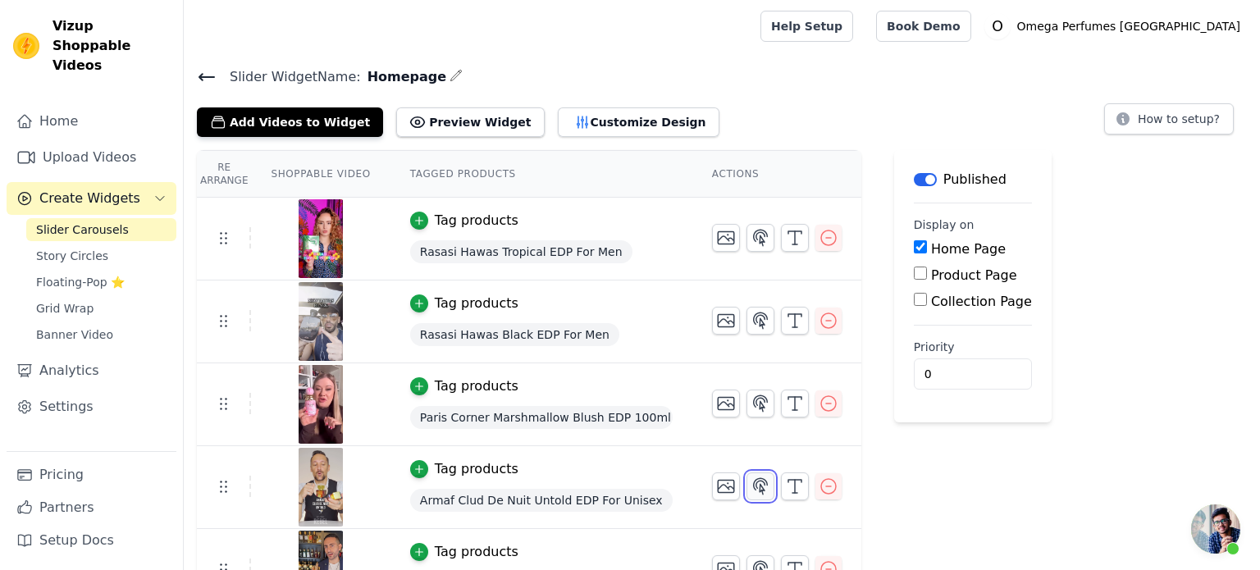
click at [751, 487] on icon "button" at bounding box center [761, 487] width 20 height 20
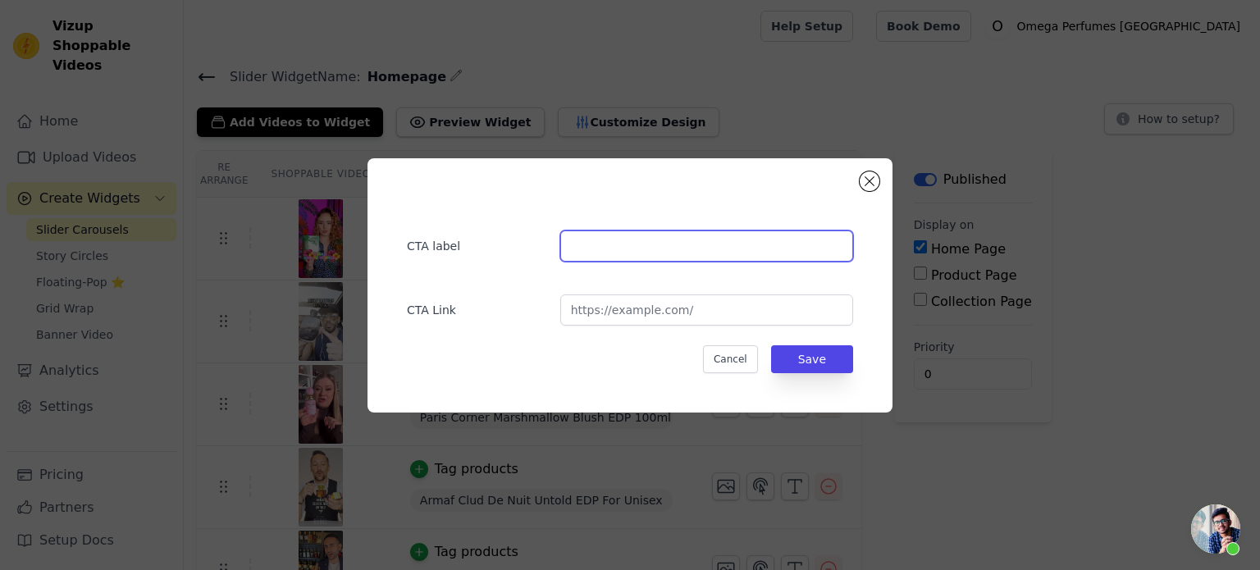
click at [604, 245] on input "text" at bounding box center [706, 246] width 293 height 31
paste input "Armaf Clud De Nuit Untold"
type input "Armaf Clud De Nuit Untold"
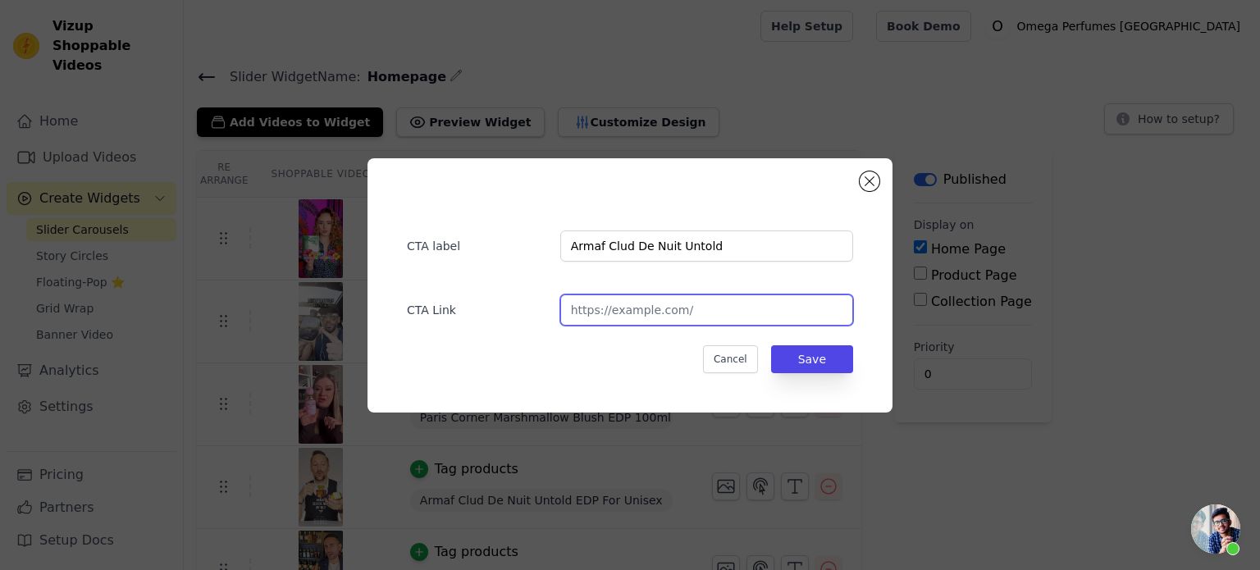
paste input "[URL][DOMAIN_NAME]"
type input "[URL][DOMAIN_NAME]"
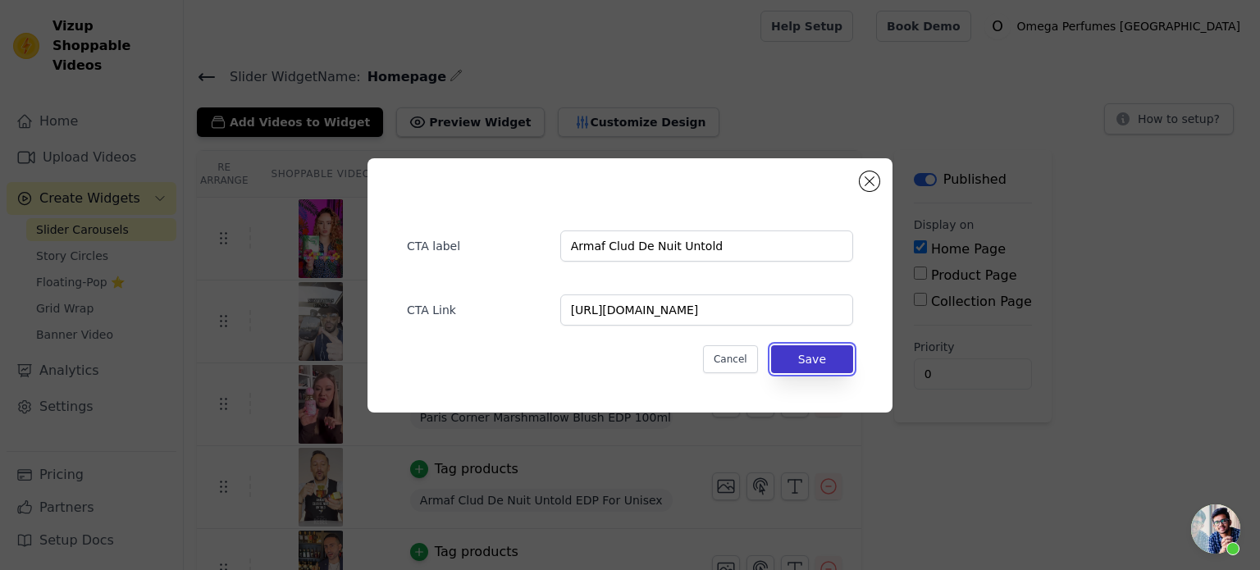
click at [814, 354] on button "Save" at bounding box center [812, 359] width 82 height 28
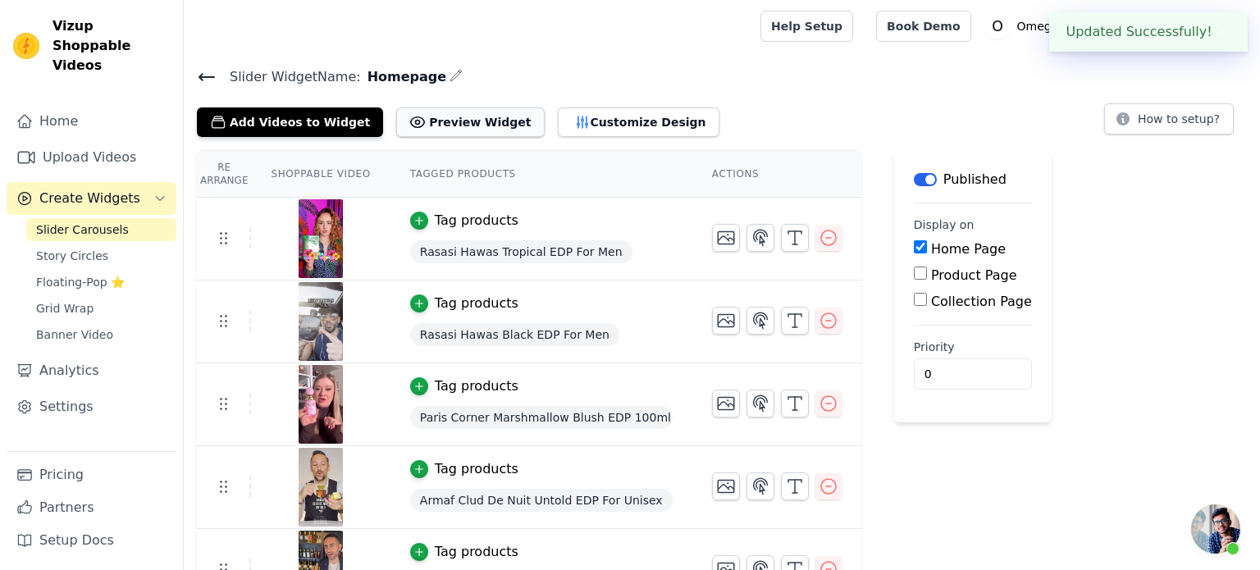
click at [423, 127] on button "Preview Widget" at bounding box center [470, 122] width 148 height 30
